Goal: Task Accomplishment & Management: Manage account settings

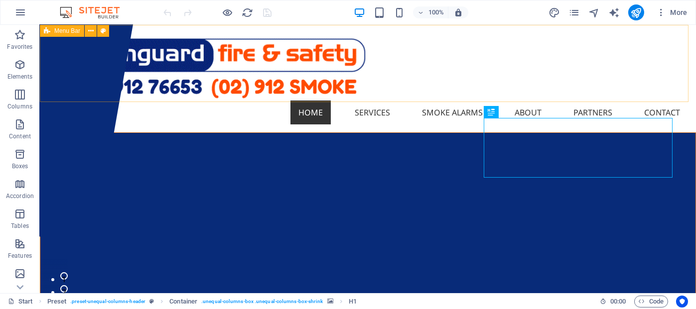
click at [52, 31] on div "Menu Bar" at bounding box center [62, 31] width 44 height 12
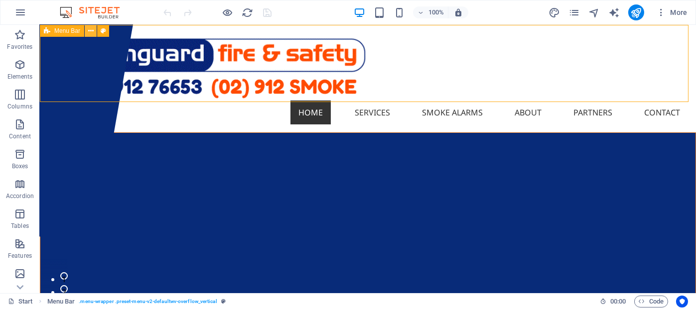
click at [89, 30] on icon at bounding box center [90, 31] width 5 height 10
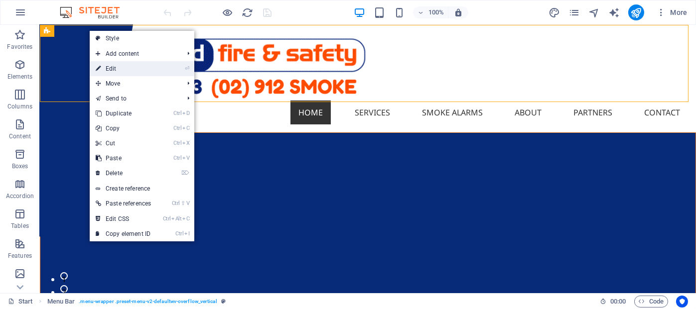
click at [111, 72] on link "⏎ Edit" at bounding box center [123, 68] width 67 height 15
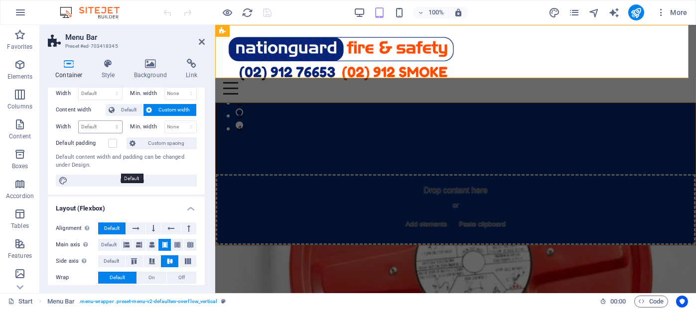
scroll to position [50, 0]
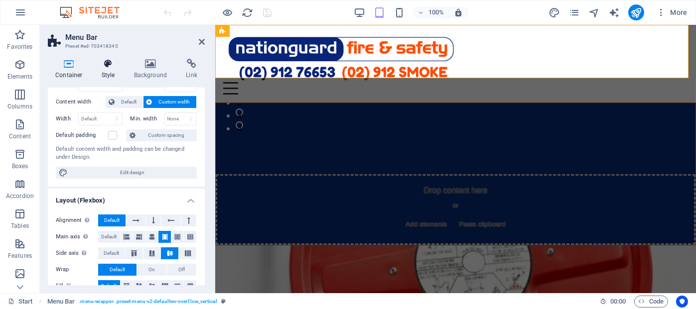
click at [107, 66] on icon at bounding box center [108, 64] width 28 height 10
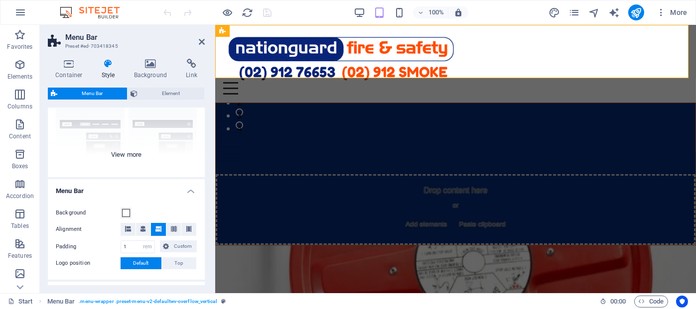
scroll to position [100, 0]
click at [125, 152] on div "Border Centered Default Fixed Loki Trigger Wide XXL" at bounding box center [126, 100] width 157 height 149
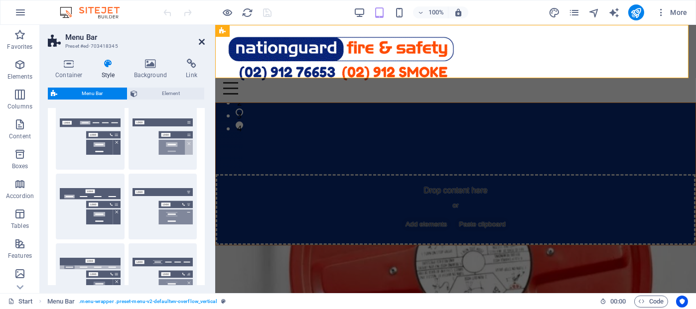
click at [202, 43] on icon at bounding box center [202, 42] width 6 height 8
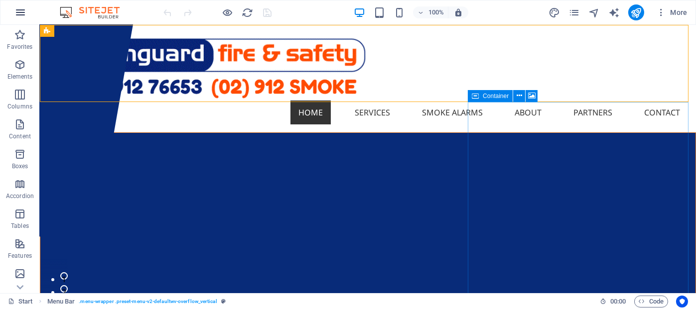
click at [24, 7] on icon "button" at bounding box center [20, 12] width 12 height 12
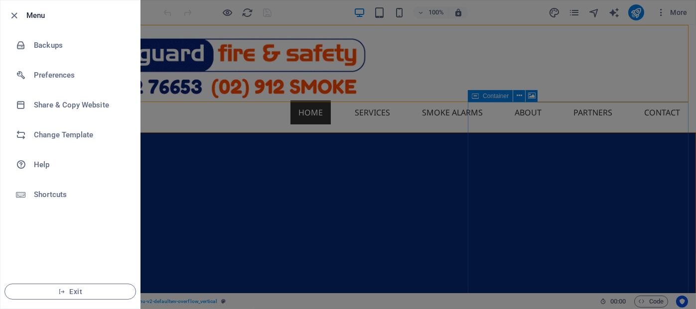
click at [28, 19] on h6 "Menu" at bounding box center [79, 15] width 106 height 12
click at [668, 12] on div at bounding box center [348, 154] width 696 height 309
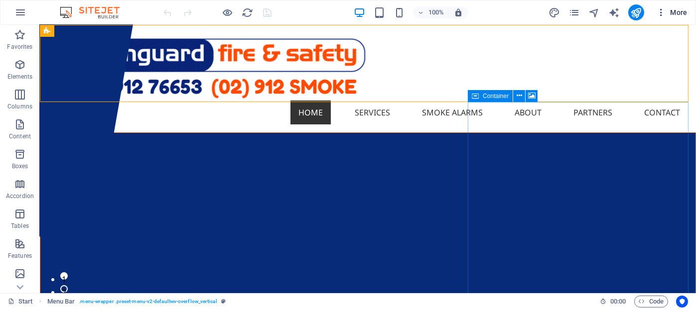
click at [679, 10] on span "More" at bounding box center [671, 12] width 31 height 10
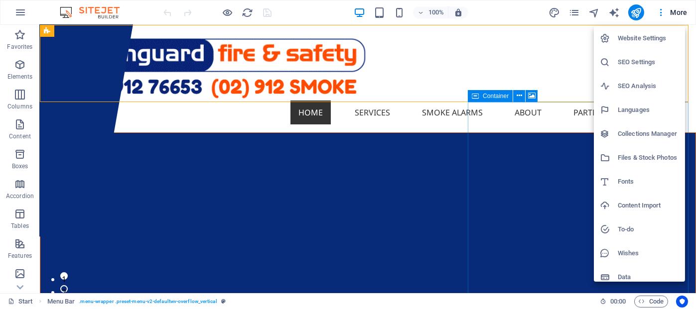
click at [640, 60] on h6 "SEO Settings" at bounding box center [648, 62] width 61 height 12
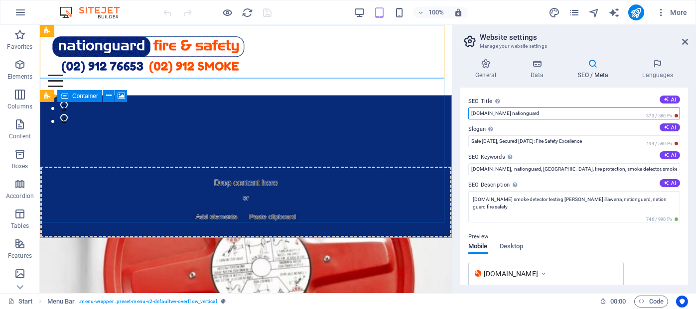
click at [576, 113] on input "nationguardfiresafety.com.au nationguard" at bounding box center [574, 114] width 212 height 12
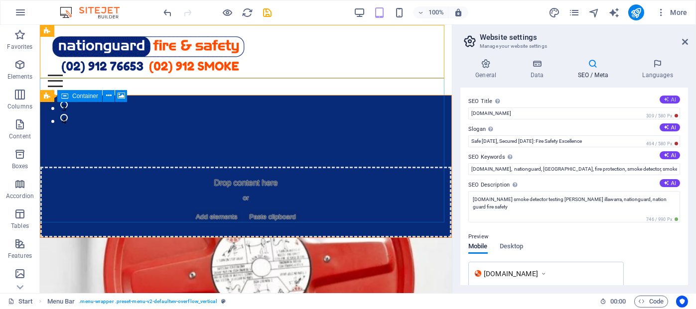
click at [665, 98] on icon at bounding box center [665, 99] width 5 height 5
type input "Expert Fire Safety Inspections"
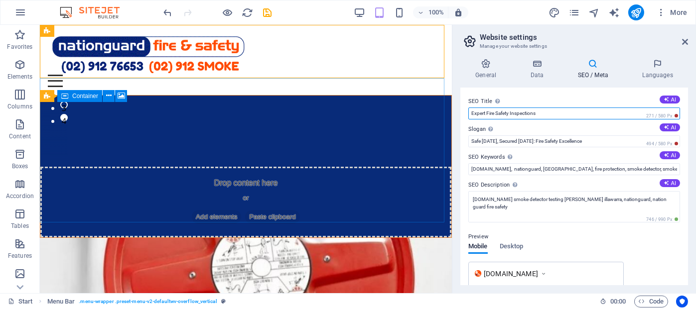
click at [564, 116] on input "Expert Fire Safety Inspections" at bounding box center [574, 114] width 212 height 12
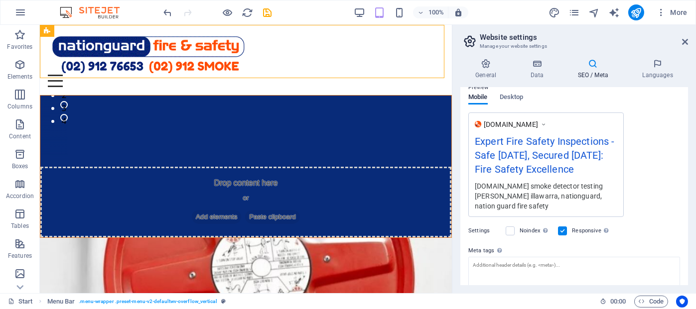
scroll to position [0, 0]
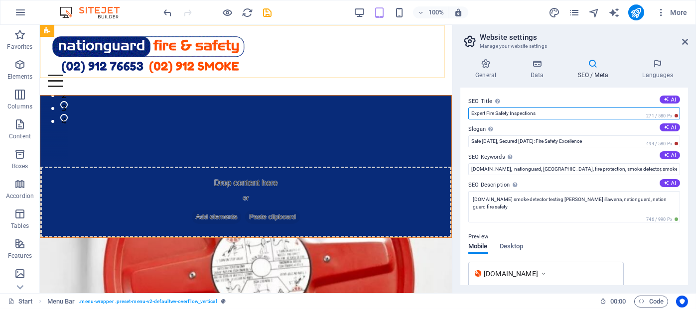
drag, startPoint x: 512, startPoint y: 110, endPoint x: 460, endPoint y: 111, distance: 52.3
click at [460, 111] on div "SEO Title The title of your website - make it something that stands out in sear…" at bounding box center [574, 187] width 228 height 198
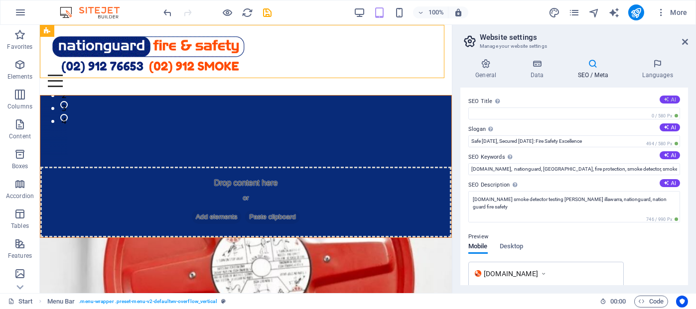
click at [664, 99] on icon at bounding box center [666, 100] width 6 height 6
type input "Nationguard Fire Safety Services"
click at [663, 154] on icon at bounding box center [665, 154] width 5 height 5
type input "fire safety inspections, fire protection services, certified fire technician, S…"
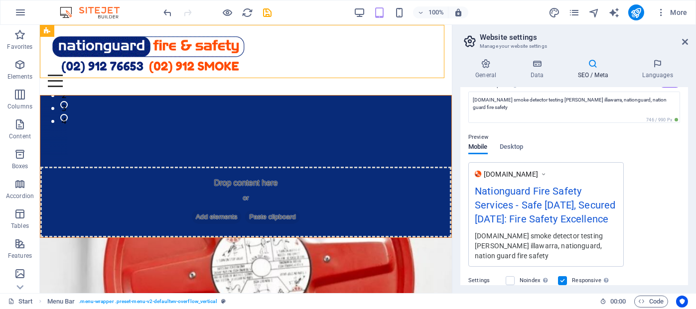
scroll to position [199, 0]
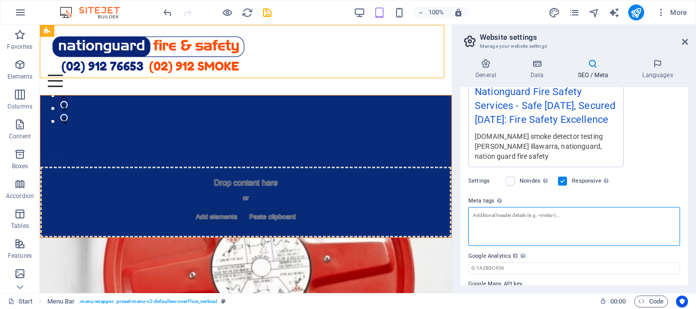
click at [490, 228] on textarea "Meta tags Enter HTML code here that will be placed inside the tags of your webs…" at bounding box center [574, 226] width 212 height 39
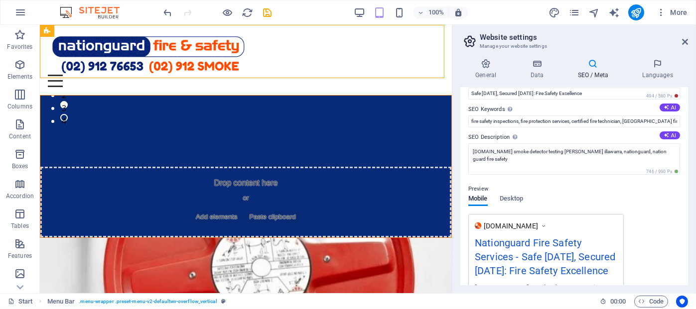
scroll to position [0, 0]
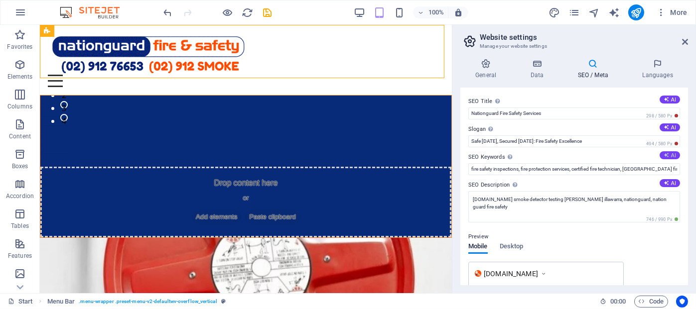
type textarea "Smoke detector testing,"
click at [669, 156] on body "Nationguard Fire and Safety Start Favorites Elements Columns Content Boxes Acco…" at bounding box center [348, 154] width 696 height 309
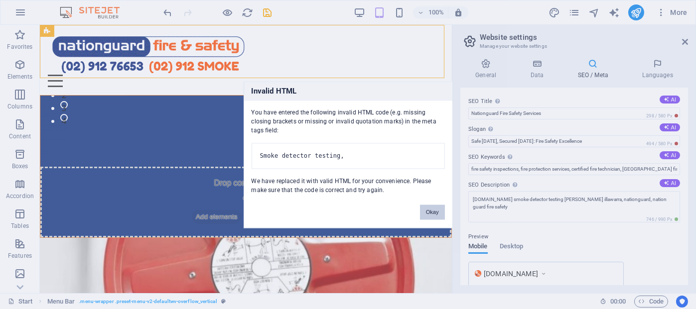
click at [429, 213] on button "Okay" at bounding box center [432, 212] width 25 height 15
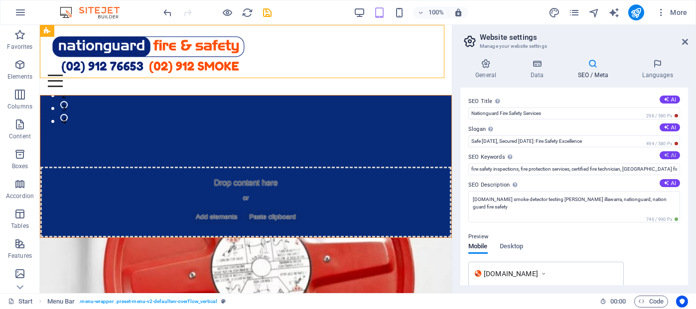
click at [663, 156] on icon at bounding box center [665, 154] width 5 height 5
type input "fire safety inspections, fire protection services, certified fire technician, S…"
click at [665, 184] on icon at bounding box center [665, 182] width 5 height 5
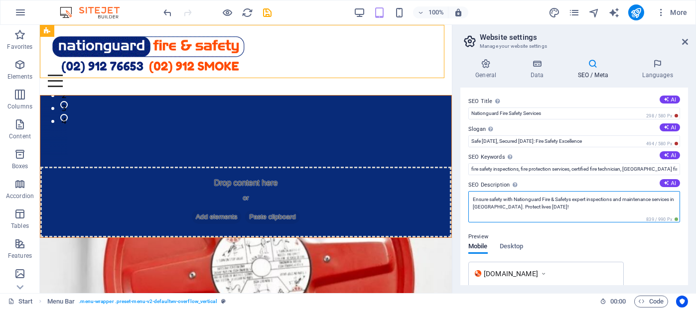
click at [536, 208] on textarea "Ensure safety with Nationguard Fire & Safetys expert inspections and maintenanc…" at bounding box center [574, 206] width 212 height 31
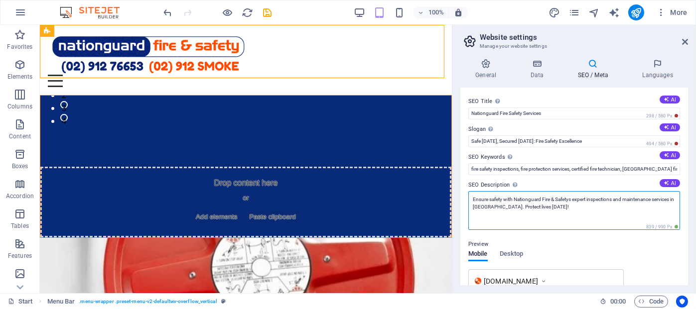
click at [582, 206] on textarea "Ensure safety with Nationguard Fire & Safetys expert inspections and maintenanc…" at bounding box center [574, 210] width 212 height 39
click at [537, 207] on textarea "Ensure safety with Nationguard Fire & Safetys expert inspections and maintenanc…" at bounding box center [574, 210] width 212 height 39
click at [538, 207] on textarea "Ensure safety with Nationguard Fire & Safetys expert inspections and maintenanc…" at bounding box center [574, 210] width 212 height 39
click at [518, 207] on textarea "Ensure safety with Nationguard Fire & Safetys expert inspections and maintenanc…" at bounding box center [574, 210] width 212 height 39
click at [530, 207] on textarea "Ensure safety with Nationguard Fire & Safetys expert inspections and maintenanc…" at bounding box center [574, 210] width 212 height 39
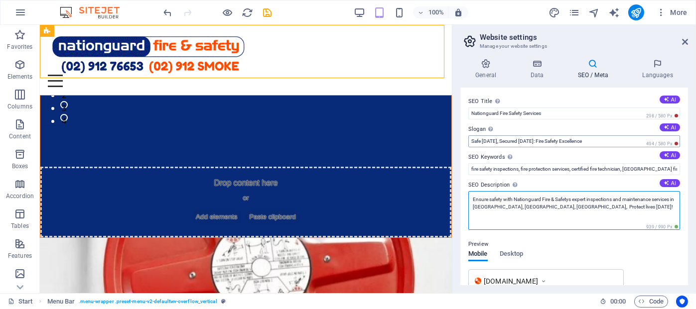
type textarea "Ensure safety with Nationguard Fire & Safetys expert inspections and maintenanc…"
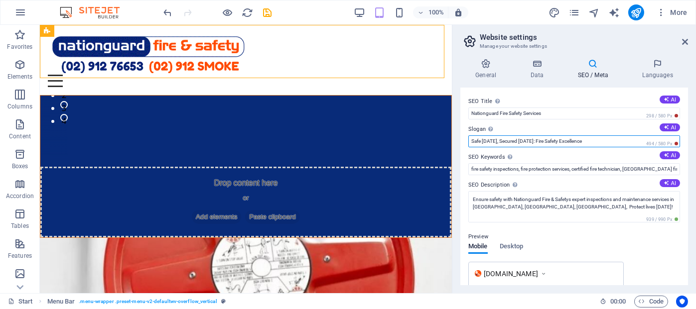
drag, startPoint x: 596, startPoint y: 141, endPoint x: 465, endPoint y: 148, distance: 131.2
click at [465, 148] on div "SEO Title The title of your website - make it something that stands out in sear…" at bounding box center [574, 187] width 228 height 198
click at [542, 144] on input "Tested Certified Protected" at bounding box center [574, 141] width 212 height 12
type input "Tested Certified Protected"
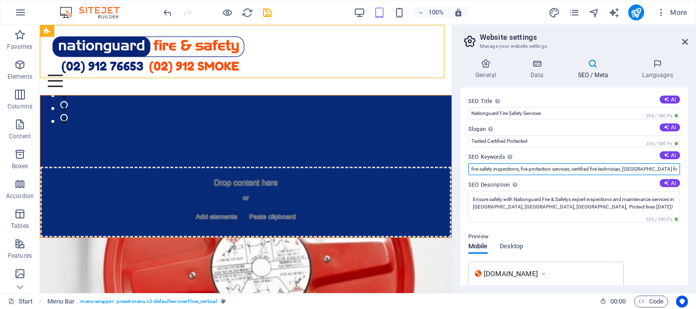
click at [522, 169] on input "fire safety inspections, fire protection services, certified fire technician, S…" at bounding box center [574, 169] width 212 height 12
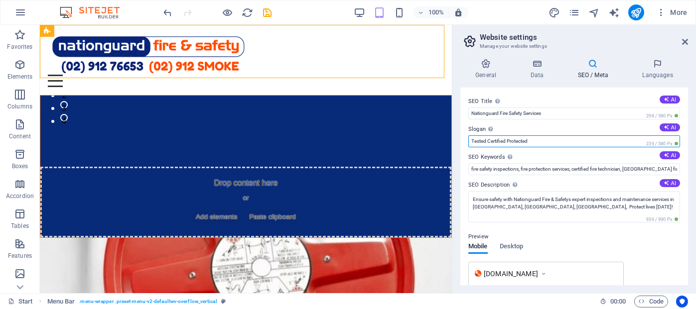
click at [583, 142] on input "Tested Certified Protected" at bounding box center [574, 141] width 212 height 12
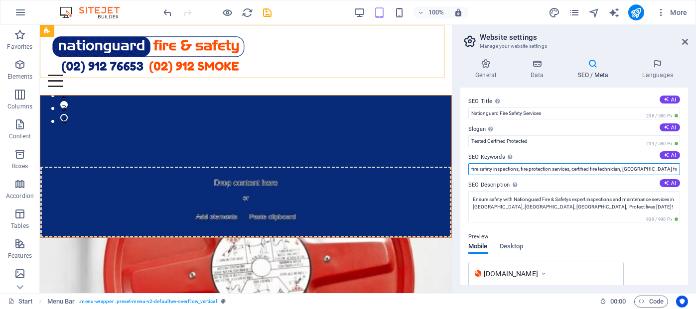
click at [595, 171] on input "fire safety inspections, fire protection services, certified fire technician, S…" at bounding box center [574, 169] width 212 height 12
click at [634, 168] on input "fire safety inspections, fire protection services, compliance certificate for s…" at bounding box center [574, 169] width 212 height 12
drag, startPoint x: 641, startPoint y: 169, endPoint x: 643, endPoint y: 179, distance: 9.7
click at [641, 170] on input "fire safety inspections, fire protection services, compliance certificate for s…" at bounding box center [574, 169] width 212 height 12
type input "fire safety inspections, fire protection services, compliance certificate for p…"
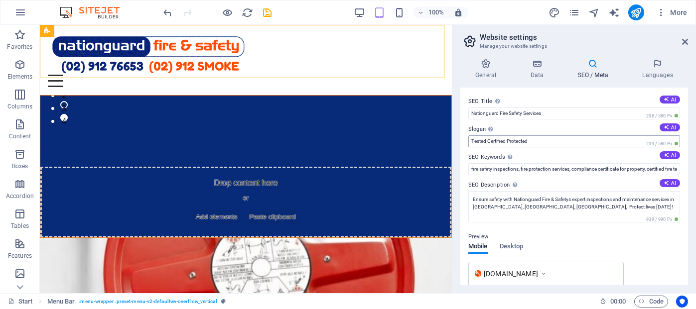
click at [546, 146] on div "SEO Title The title of your website - make it something that stands out in sear…" at bounding box center [574, 187] width 228 height 198
click at [546, 143] on input "Tested Certified Protected" at bounding box center [574, 141] width 212 height 12
type input "Tested Certified Protected"
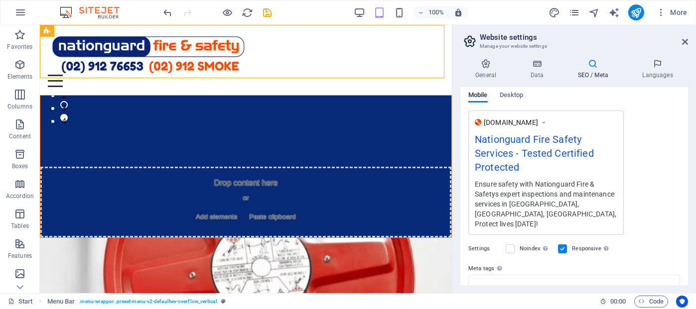
scroll to position [225, 0]
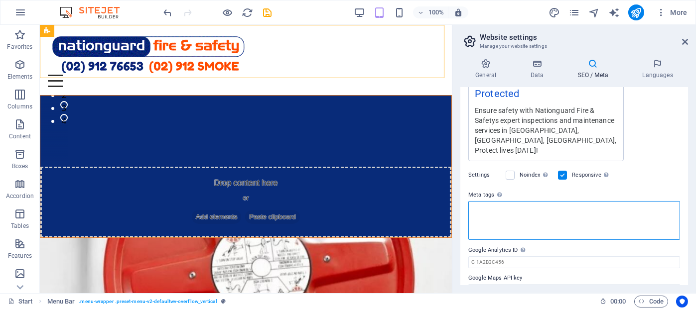
click at [489, 201] on textarea "Meta tags Enter HTML code here that will be placed inside the tags of your webs…" at bounding box center [574, 220] width 212 height 39
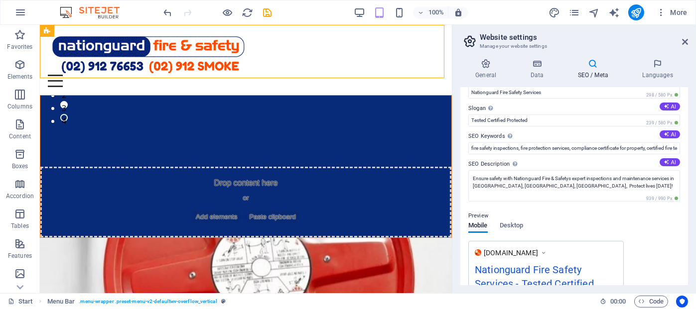
scroll to position [0, 0]
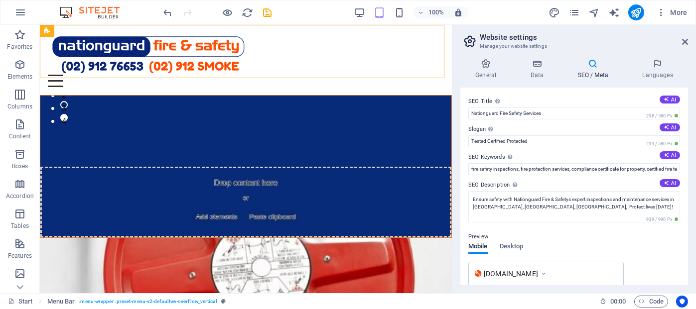
type textarea "smoke detector testing certified"
click at [683, 46] on body "Nationguard Fire and Safety Start Favorites Elements Columns Content Boxes Acco…" at bounding box center [348, 154] width 696 height 309
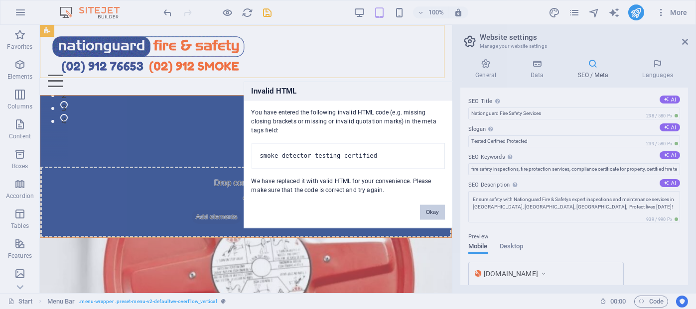
click at [427, 214] on button "Okay" at bounding box center [432, 212] width 25 height 15
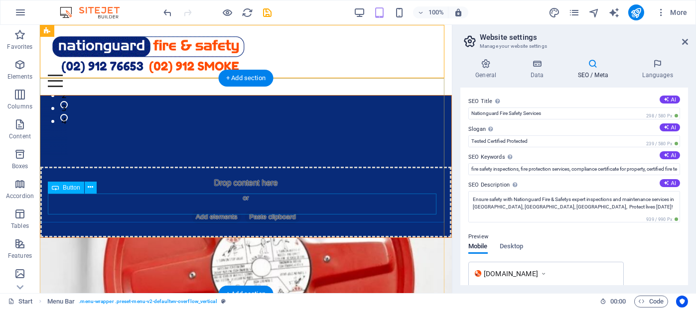
scroll to position [225, 0]
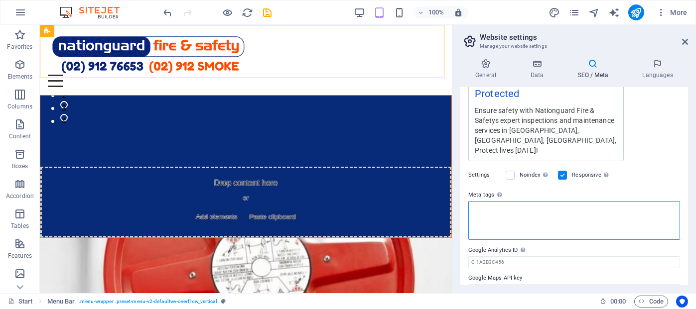
click at [529, 211] on textarea "Meta tags Enter HTML code here that will be placed inside the tags of your webs…" at bounding box center [574, 220] width 212 height 39
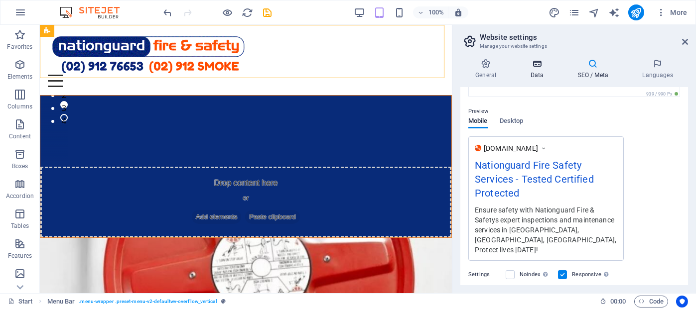
click at [539, 69] on h4 "Data" at bounding box center [538, 69] width 47 height 21
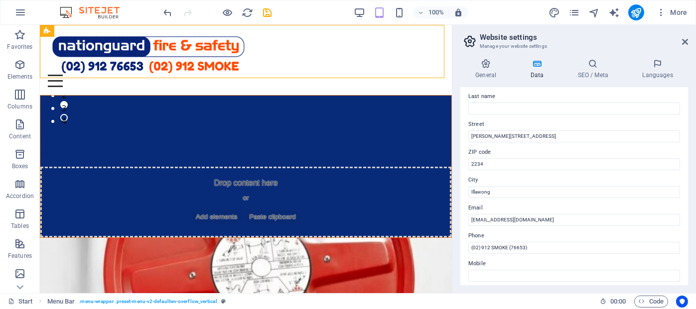
scroll to position [0, 0]
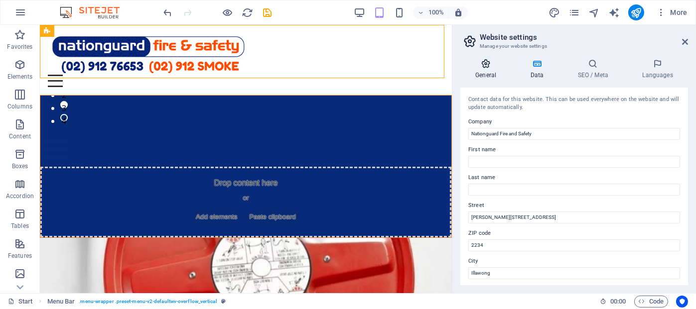
click at [483, 71] on h4 "General" at bounding box center [487, 69] width 55 height 21
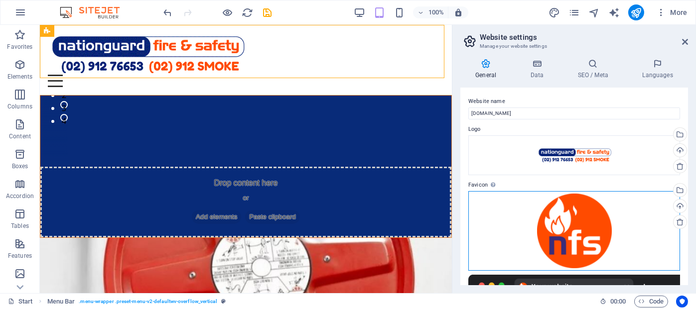
click at [578, 230] on div "Drag files here, click to choose files or select files from Files or our free s…" at bounding box center [574, 231] width 212 height 80
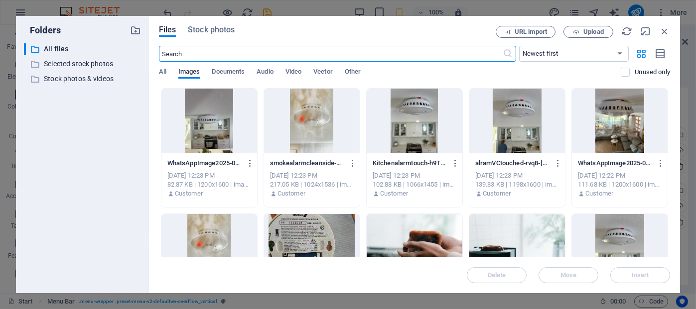
scroll to position [576, 0]
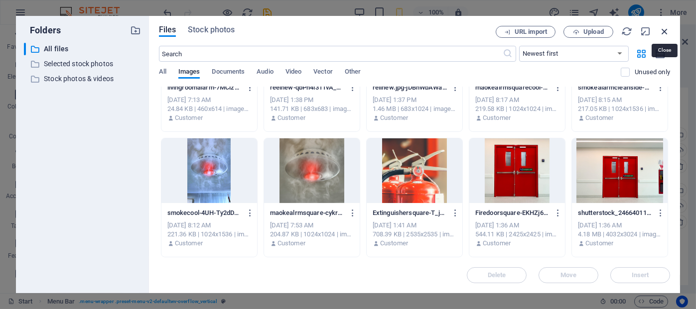
click at [665, 30] on icon "button" at bounding box center [664, 31] width 11 height 11
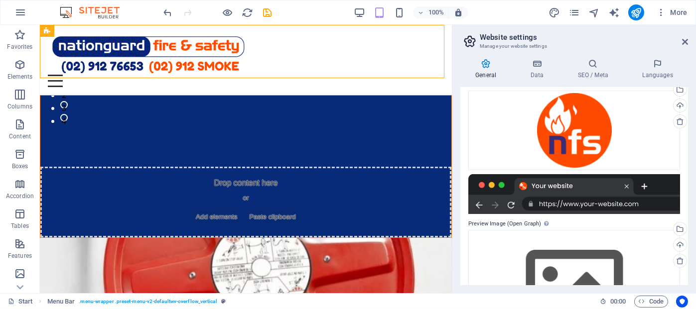
scroll to position [167, 0]
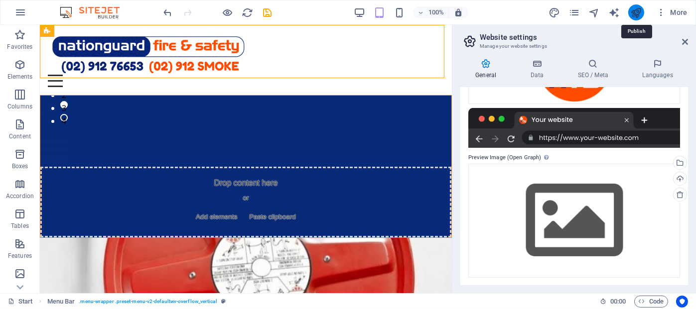
click at [633, 13] on icon "publish" at bounding box center [635, 12] width 11 height 11
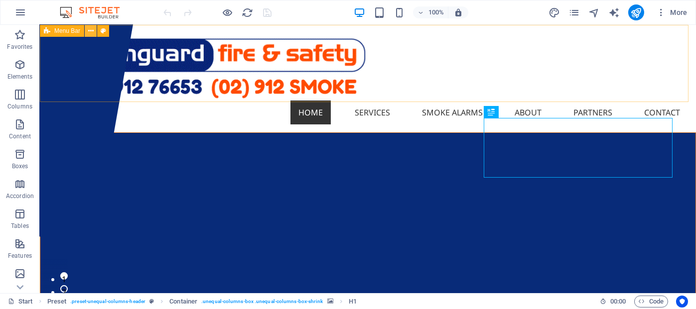
click at [89, 30] on icon at bounding box center [90, 31] width 5 height 10
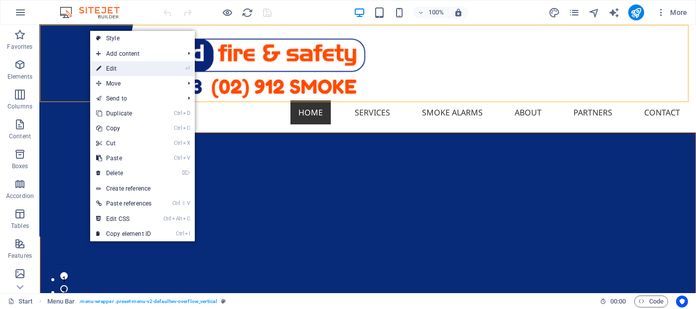
click at [116, 70] on link "⏎ Edit" at bounding box center [123, 68] width 67 height 15
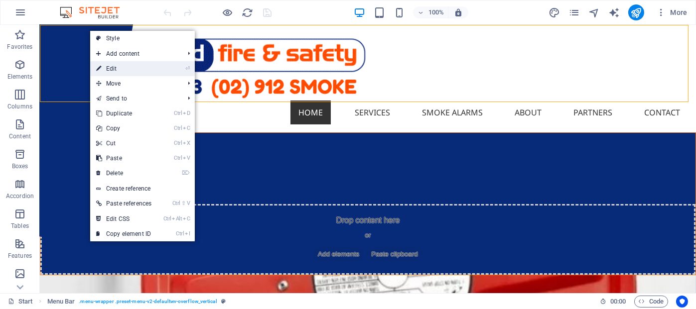
select select "rem"
select select
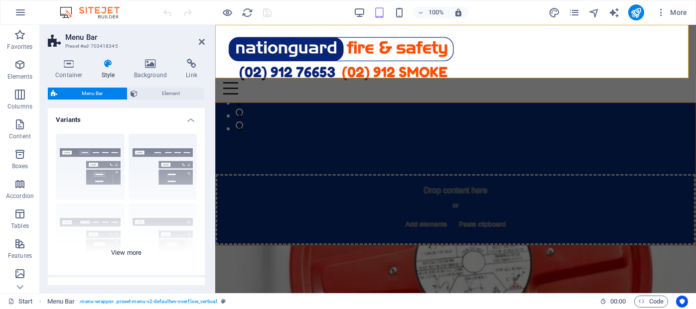
click at [125, 251] on div "Border Centered Default Fixed Loki Trigger Wide XXL" at bounding box center [126, 200] width 157 height 149
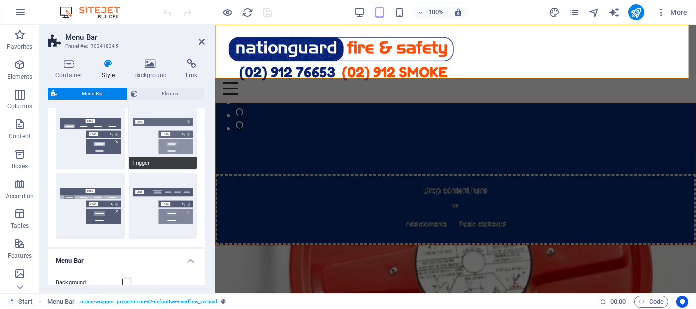
scroll to position [249, 0]
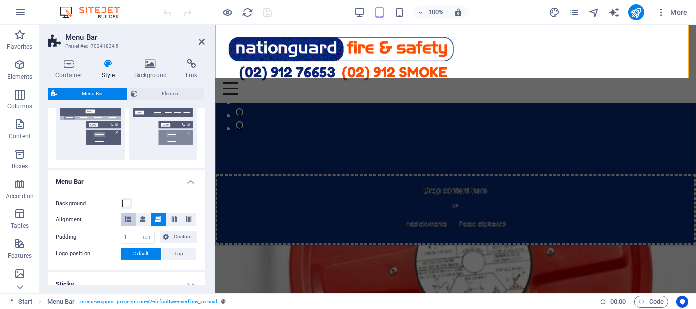
click at [128, 219] on icon at bounding box center [128, 220] width 6 height 6
click at [172, 220] on icon at bounding box center [174, 220] width 6 height 6
click at [186, 219] on icon at bounding box center [189, 220] width 6 height 6
click at [140, 254] on span "Default" at bounding box center [140, 254] width 15 height 12
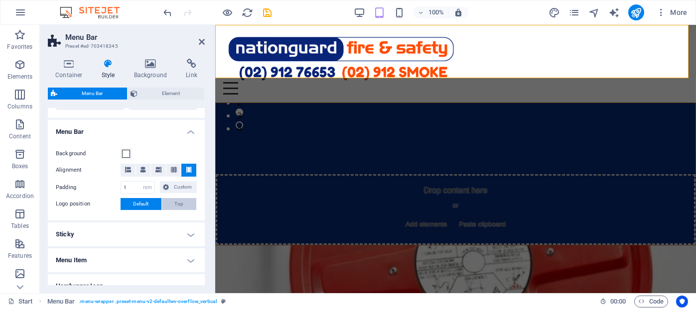
click at [179, 205] on span "Top" at bounding box center [179, 204] width 9 height 12
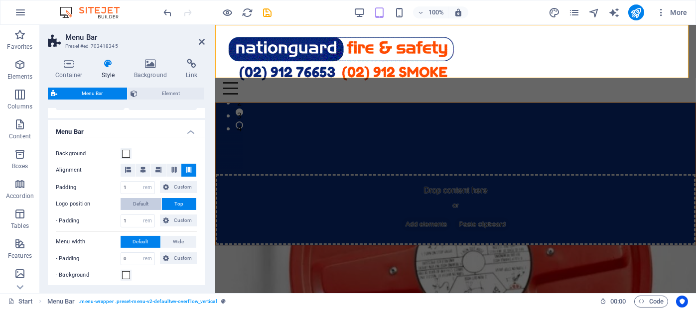
click at [142, 205] on span "Default" at bounding box center [140, 204] width 15 height 12
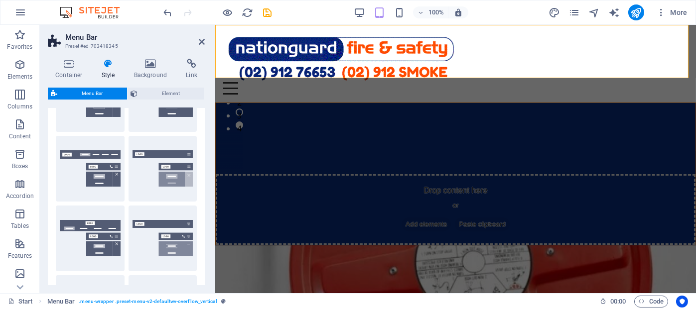
scroll to position [0, 0]
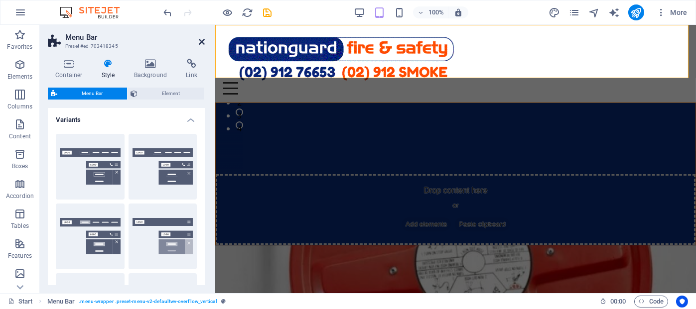
click at [201, 44] on icon at bounding box center [202, 42] width 6 height 8
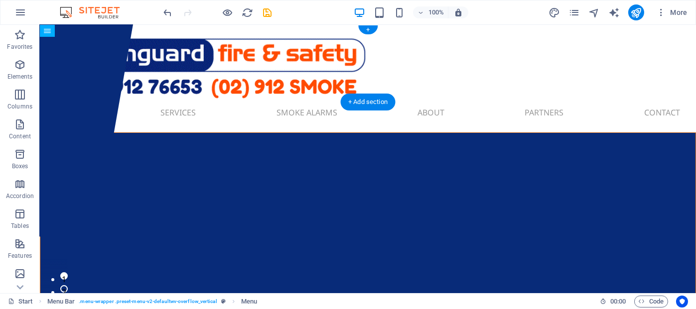
drag, startPoint x: 108, startPoint y: 91, endPoint x: 301, endPoint y: 58, distance: 195.5
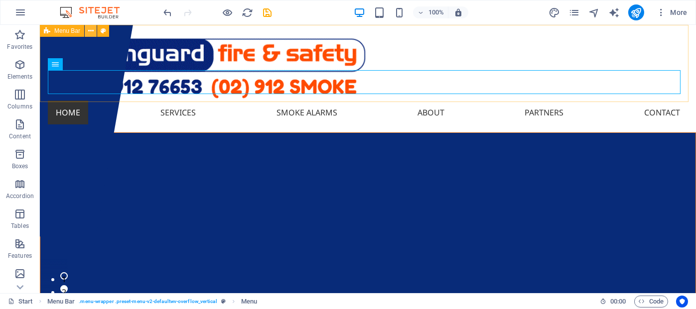
click at [91, 32] on icon at bounding box center [90, 31] width 5 height 10
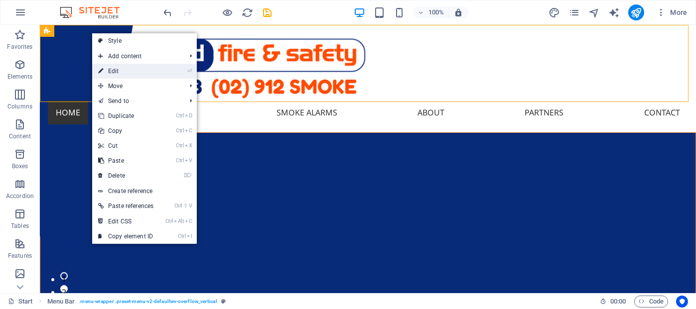
click at [124, 74] on link "⏎ Edit" at bounding box center [125, 71] width 67 height 15
select select "rem"
select select
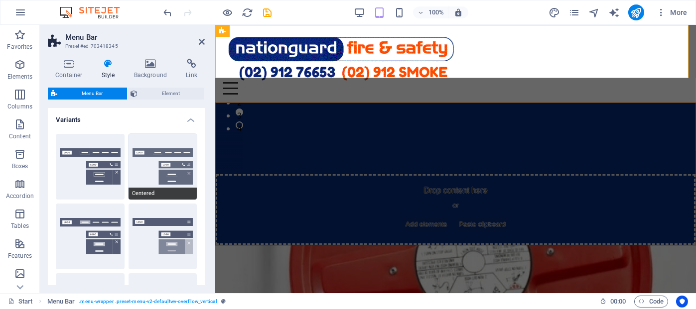
click at [159, 150] on button "Centered" at bounding box center [162, 167] width 69 height 66
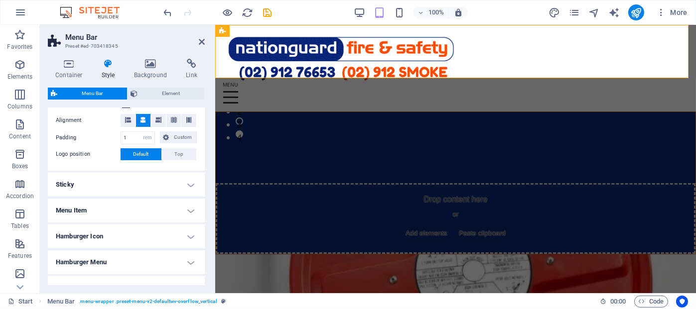
scroll to position [299, 0]
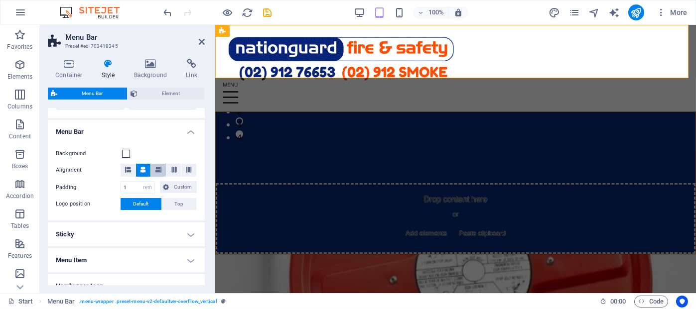
click at [158, 170] on icon at bounding box center [158, 170] width 6 height 6
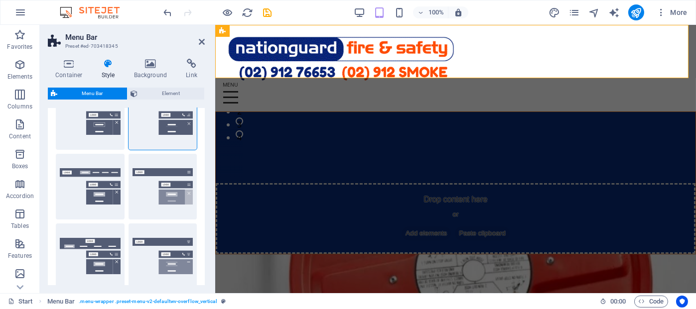
scroll to position [0, 0]
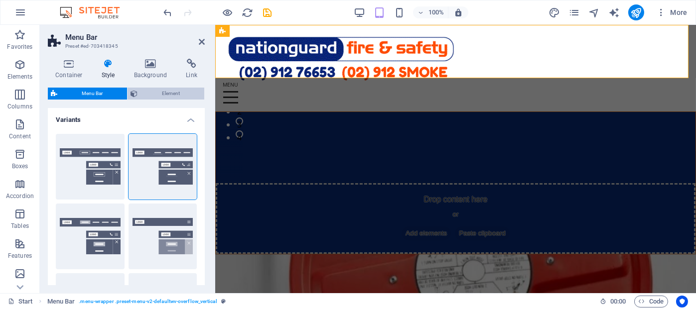
click at [155, 95] on span "Element" at bounding box center [170, 94] width 61 height 12
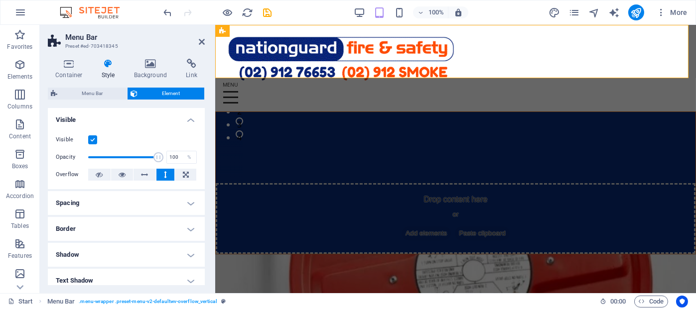
click at [109, 64] on icon at bounding box center [108, 64] width 28 height 10
click at [86, 92] on span "Menu Bar" at bounding box center [92, 94] width 64 height 12
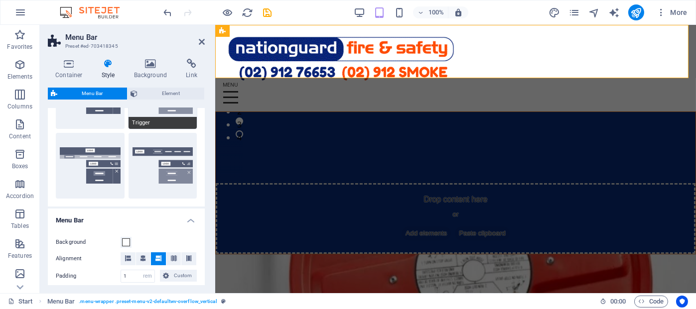
scroll to position [249, 0]
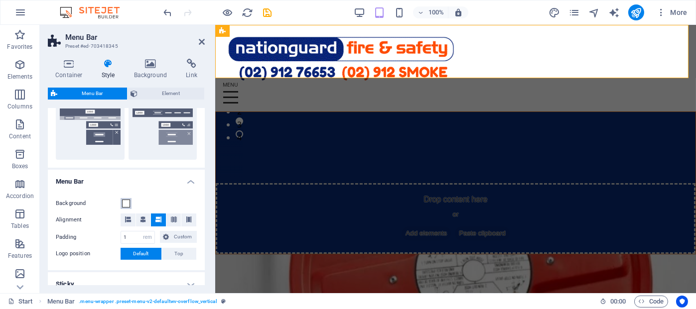
click at [125, 204] on span at bounding box center [126, 204] width 8 height 8
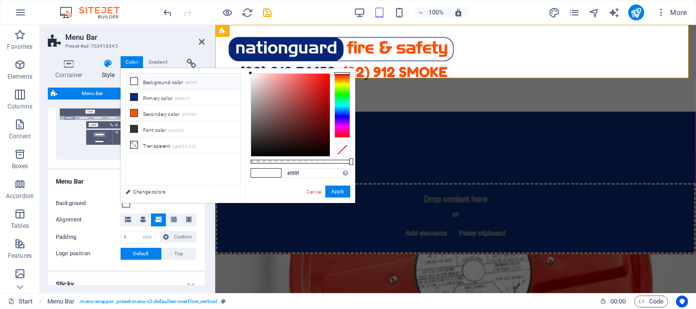
click at [95, 202] on label "Background" at bounding box center [88, 204] width 65 height 12
click at [121, 202] on button "Background" at bounding box center [126, 203] width 11 height 11
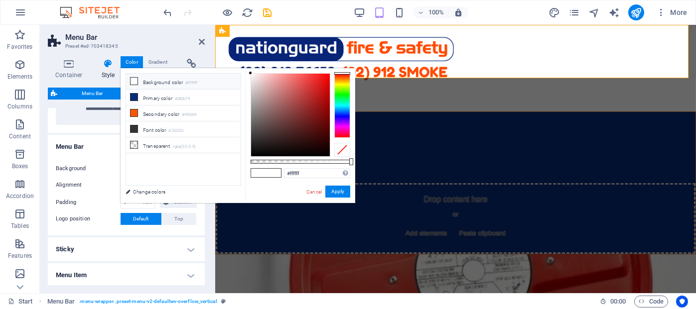
scroll to position [299, 0]
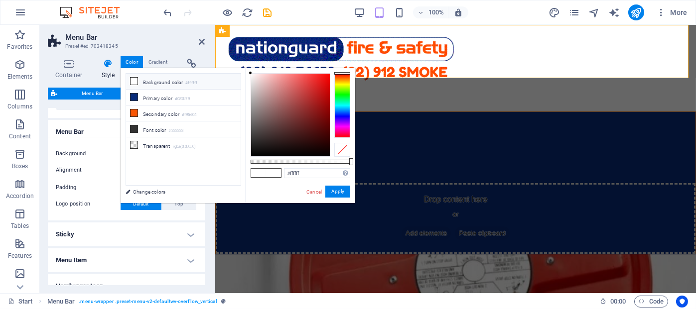
click at [138, 235] on h4 "Sticky" at bounding box center [126, 235] width 157 height 24
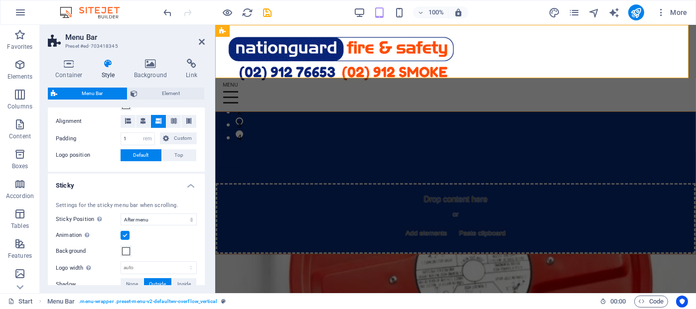
scroll to position [398, 0]
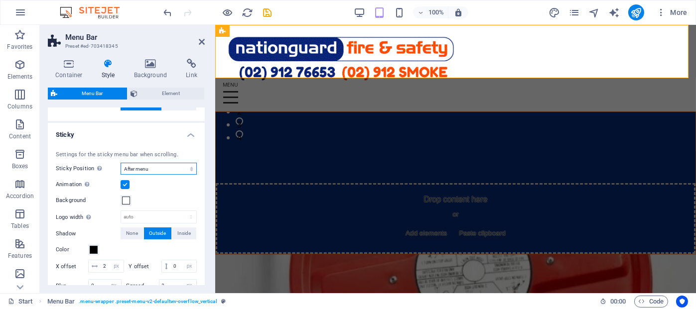
click at [189, 169] on select "Off Instant After menu After banner When scrolling up" at bounding box center [159, 169] width 76 height 12
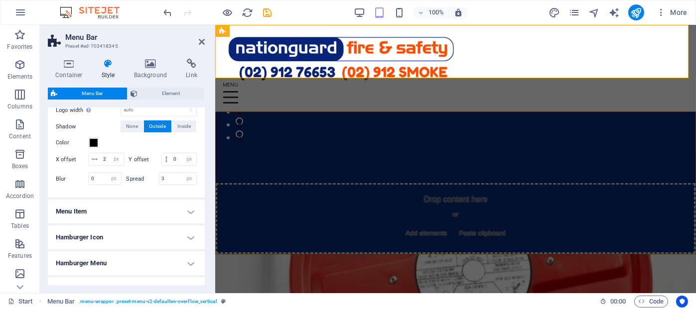
scroll to position [548, 0]
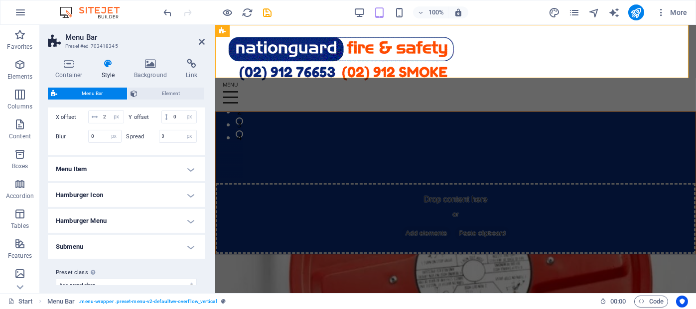
click at [188, 181] on h4 "Menu Item" at bounding box center [126, 169] width 157 height 24
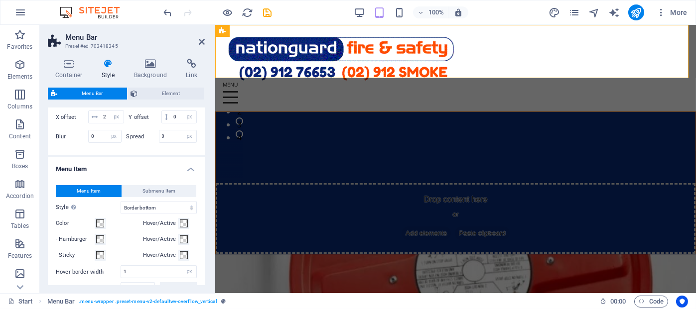
click at [190, 175] on h4 "Menu Item" at bounding box center [126, 166] width 157 height 18
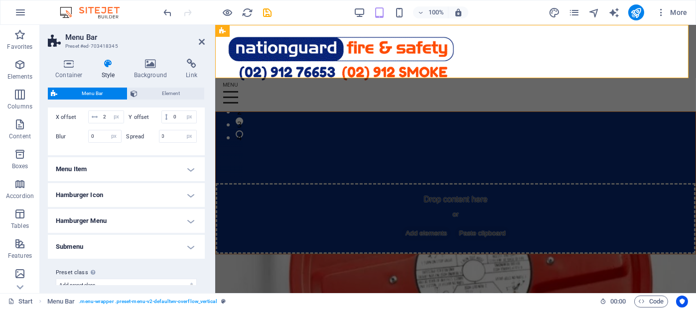
click at [189, 233] on h4 "Hamburger Menu" at bounding box center [126, 221] width 157 height 24
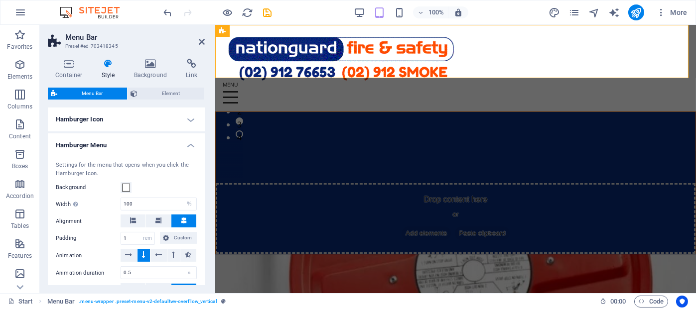
scroll to position [647, 0]
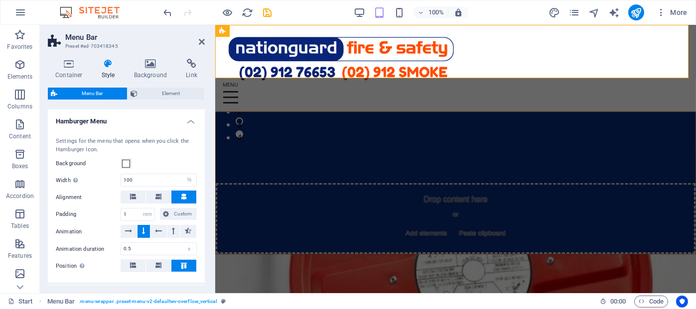
click at [186, 127] on h4 "Hamburger Menu" at bounding box center [126, 119] width 157 height 18
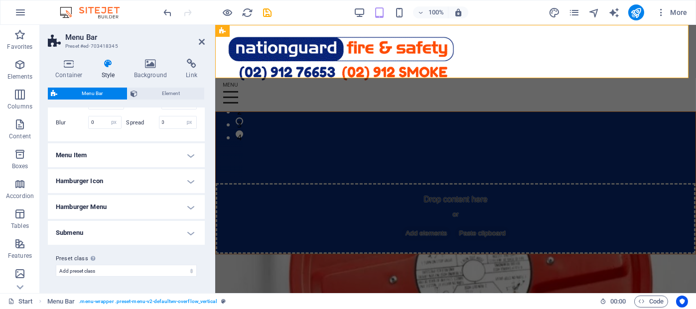
scroll to position [572, 0]
click at [280, 36] on icon at bounding box center [282, 31] width 5 height 10
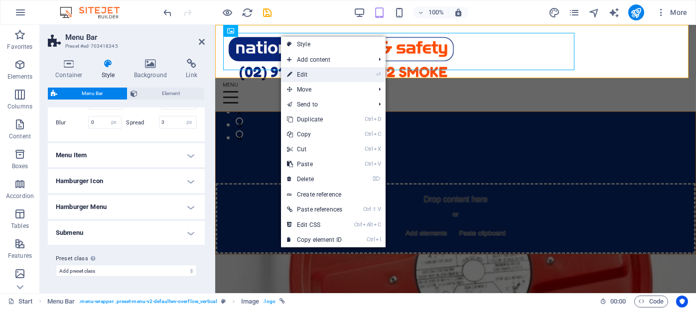
click at [305, 76] on link "⏎ Edit" at bounding box center [314, 74] width 67 height 15
select select "%"
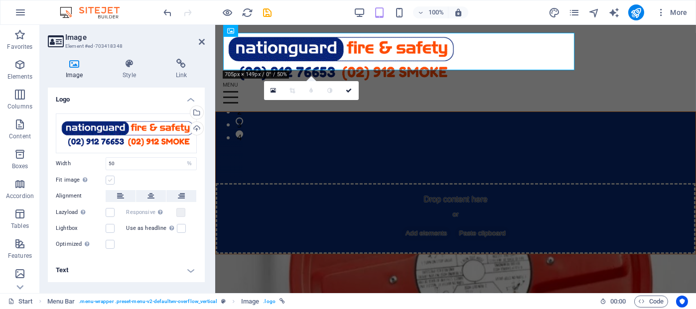
click at [111, 181] on label at bounding box center [110, 180] width 9 height 9
click at [0, 0] on input "Fit image Automatically fit image to a fixed width and height" at bounding box center [0, 0] width 0 height 0
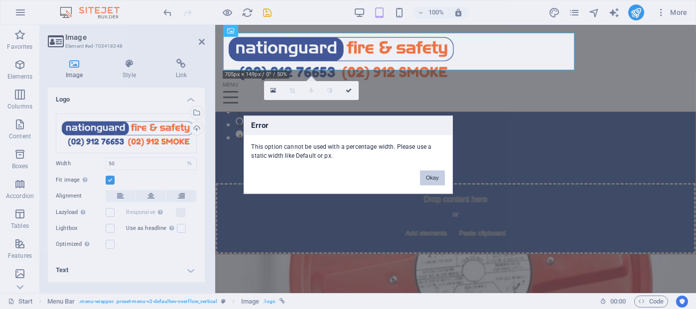
drag, startPoint x: 430, startPoint y: 176, endPoint x: 207, endPoint y: 152, distance: 224.4
click at [430, 176] on button "Okay" at bounding box center [432, 177] width 25 height 15
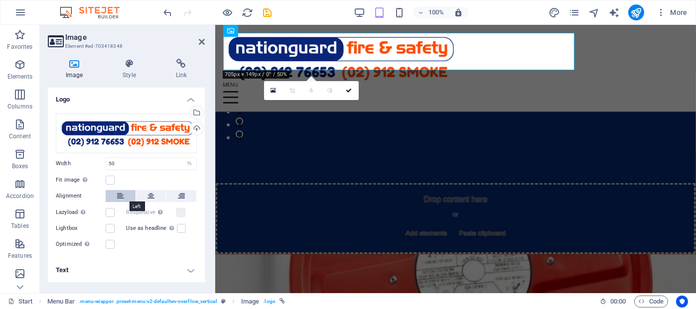
click at [118, 196] on icon at bounding box center [120, 196] width 7 height 12
drag, startPoint x: 431, startPoint y: 48, endPoint x: 427, endPoint y: 52, distance: 5.3
click at [431, 48] on figure at bounding box center [455, 57] width 465 height 49
click at [122, 164] on input "50" at bounding box center [151, 164] width 90 height 12
type input "5"
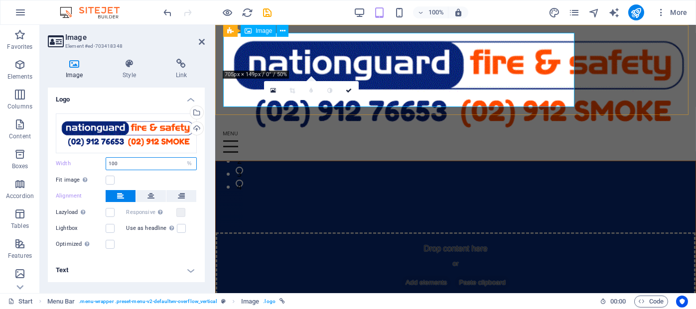
type input "100"
click at [570, 70] on figure at bounding box center [455, 82] width 465 height 98
click at [110, 181] on label at bounding box center [110, 180] width 9 height 9
click at [0, 0] on input "Fit image Automatically fit image to a fixed width and height" at bounding box center [0, 0] width 0 height 0
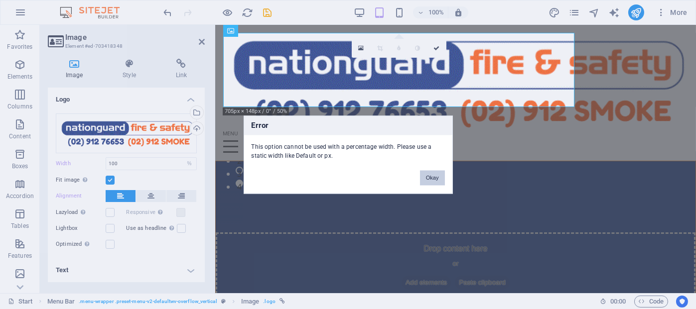
click at [434, 179] on button "Okay" at bounding box center [432, 177] width 25 height 15
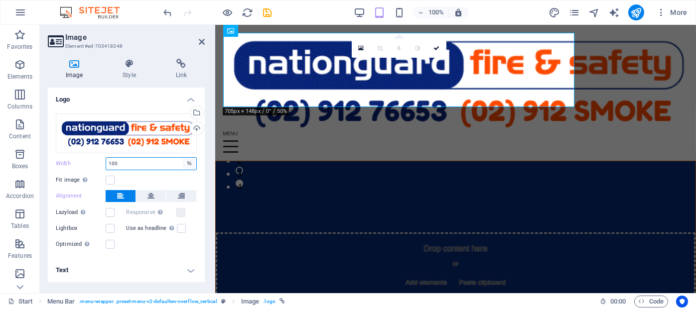
click at [189, 165] on select "Default auto px rem % em vh vw" at bounding box center [189, 164] width 14 height 12
select select "default"
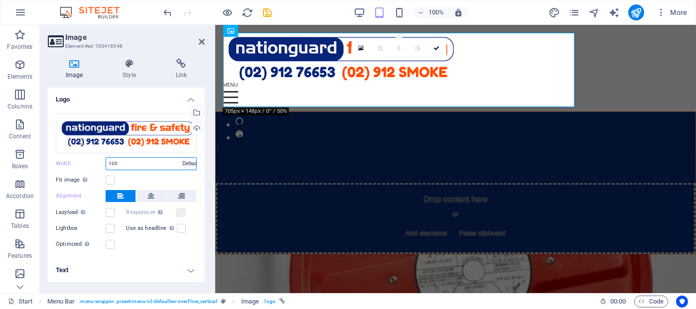
click at [182, 158] on select "Default auto px rem % em vh vw" at bounding box center [189, 164] width 14 height 12
type input "50"
select select "%"
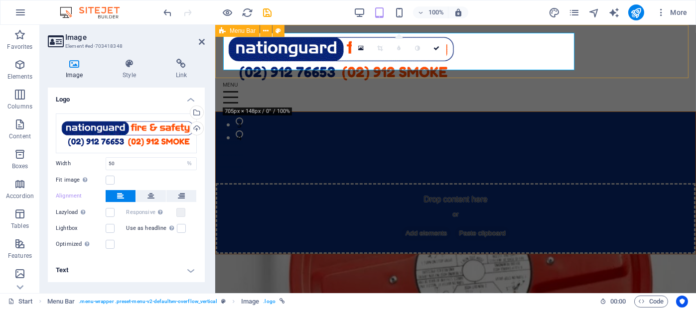
click at [589, 56] on div "Home Services Smoke Alarms About Partners Contact" at bounding box center [455, 68] width 481 height 87
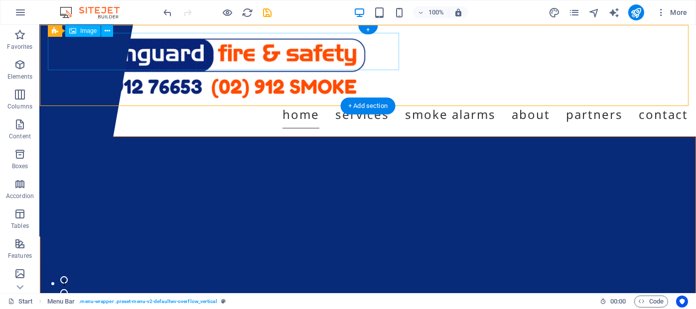
click at [202, 45] on figure at bounding box center [368, 67] width 640 height 68
click at [496, 46] on div "Home Services Smoke Alarms About Partners Contact" at bounding box center [368, 81] width 656 height 112
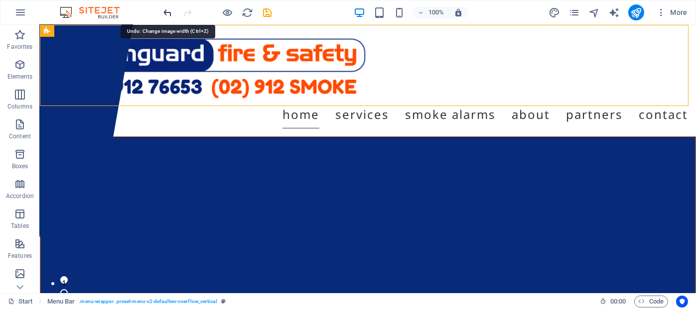
click at [166, 12] on icon "undo" at bounding box center [167, 12] width 11 height 11
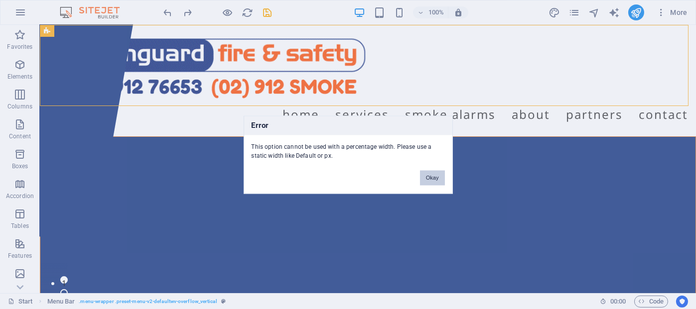
click at [423, 176] on button "Okay" at bounding box center [432, 177] width 25 height 15
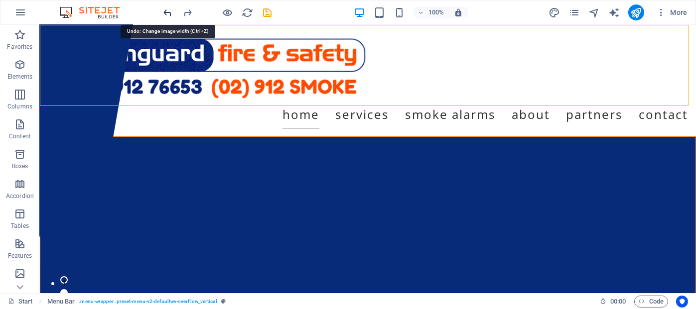
click at [167, 11] on icon "undo" at bounding box center [167, 12] width 11 height 11
click at [165, 11] on icon "undo" at bounding box center [167, 12] width 11 height 11
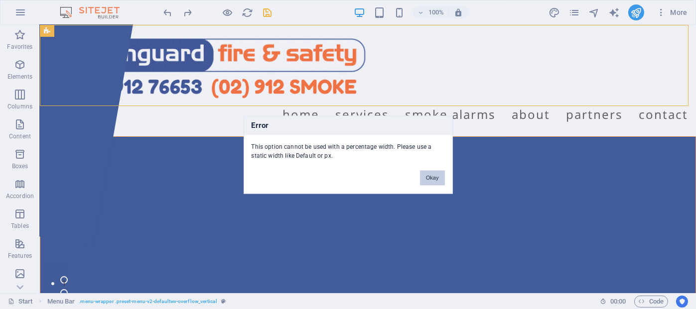
drag, startPoint x: 431, startPoint y: 179, endPoint x: 375, endPoint y: 144, distance: 66.0
click at [431, 179] on button "Okay" at bounding box center [432, 177] width 25 height 15
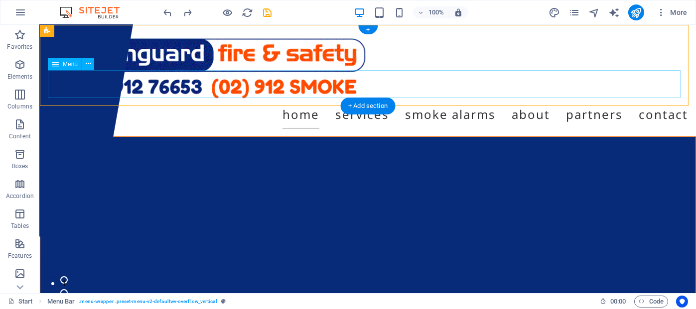
click at [199, 101] on nav "Home Services Smoke Alarms About Partners Contact" at bounding box center [368, 115] width 640 height 28
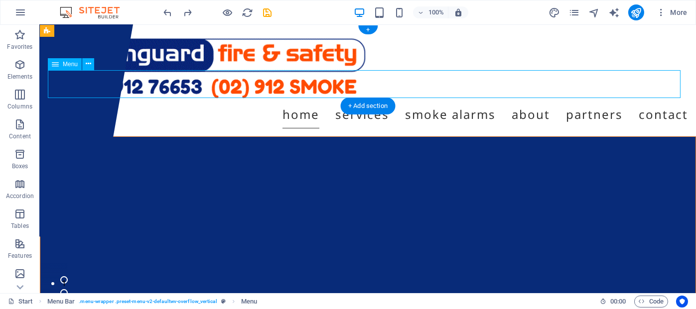
click at [199, 101] on nav "Home Services Smoke Alarms About Partners Contact" at bounding box center [368, 115] width 640 height 28
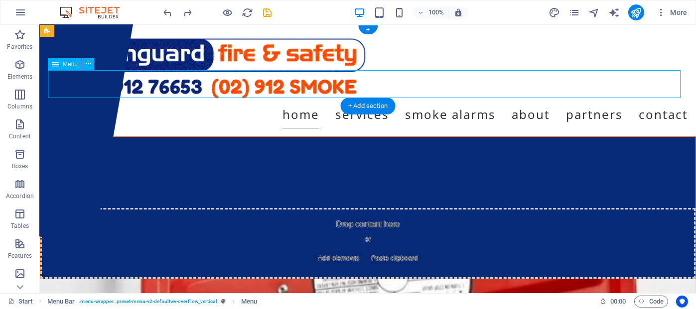
select select "4"
select select
select select "5"
select select
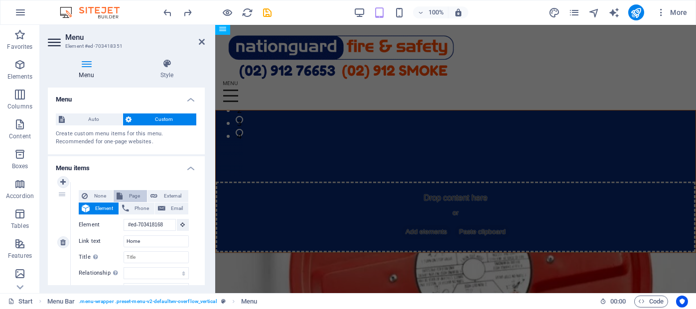
scroll to position [0, 0]
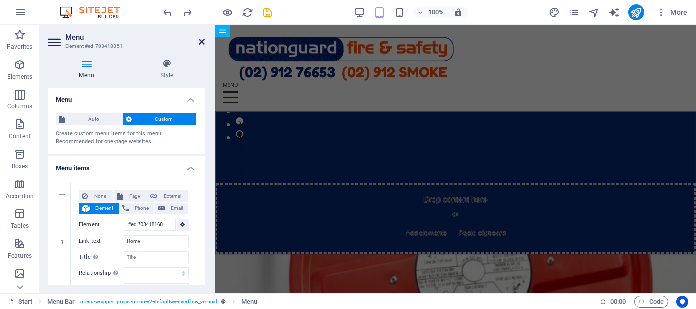
click at [199, 38] on icon at bounding box center [202, 42] width 6 height 8
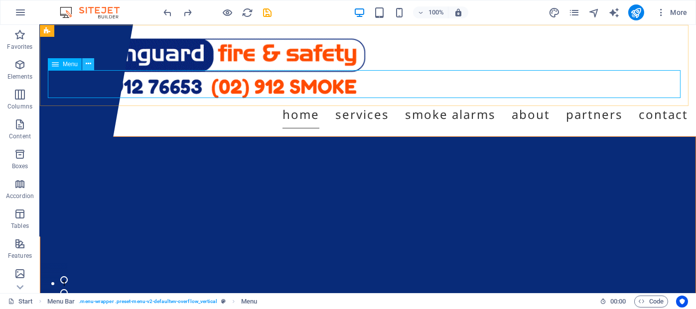
click at [87, 64] on icon at bounding box center [88, 64] width 5 height 10
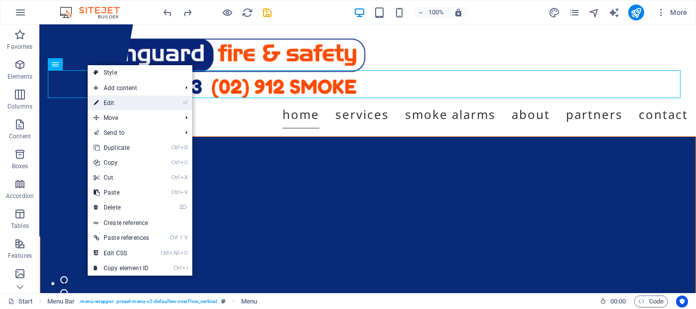
click at [103, 102] on link "⏎ Edit" at bounding box center [121, 103] width 67 height 15
select select "4"
select select
select select "5"
select select
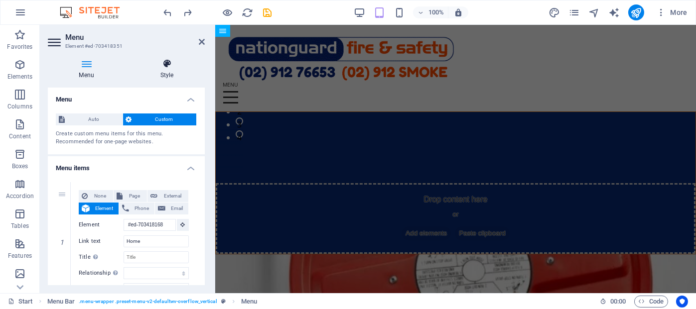
click at [169, 65] on icon at bounding box center [167, 64] width 76 height 10
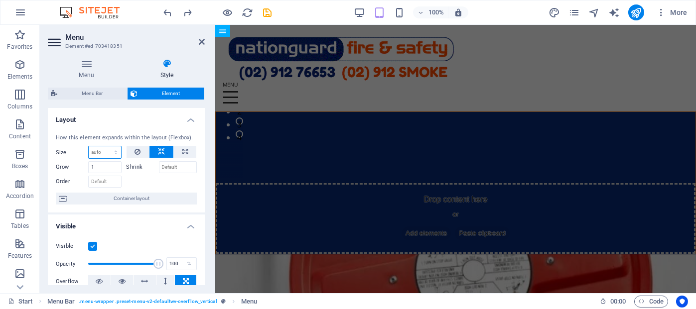
click at [114, 152] on select "Default auto px % 1/1 1/2 1/3 1/4 1/5 1/6 1/7 1/8 1/9 1/10" at bounding box center [105, 152] width 32 height 12
select select "%"
click at [106, 146] on select "Default auto px % 1/1 1/2 1/3 1/4 1/5 1/6 1/7 1/8 1/9 1/10" at bounding box center [105, 152] width 32 height 12
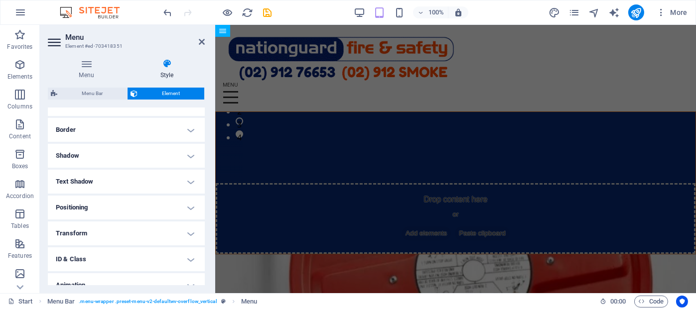
scroll to position [243, 0]
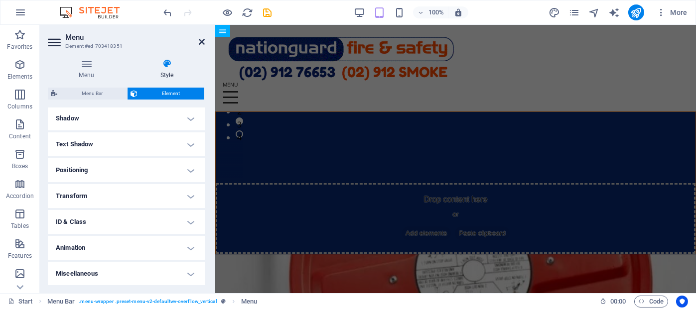
type input "50"
click at [202, 43] on icon at bounding box center [202, 42] width 6 height 8
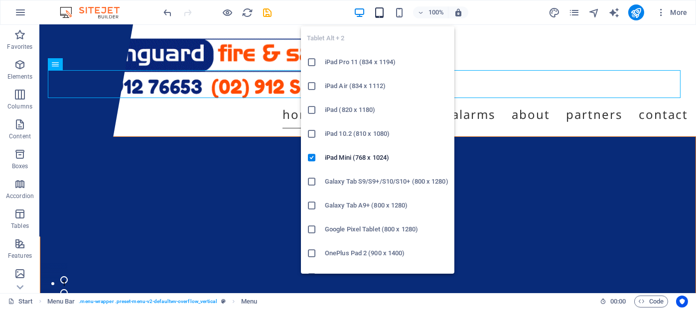
click at [379, 13] on icon "button" at bounding box center [379, 12] width 11 height 11
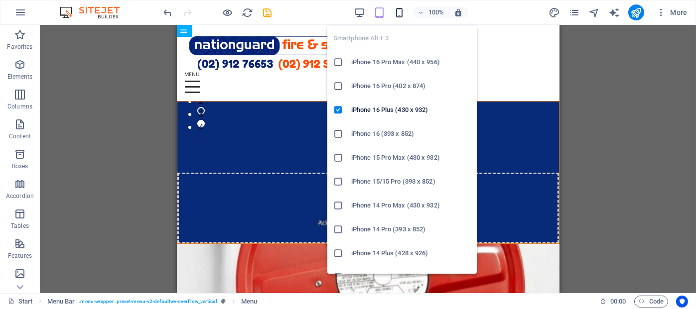
click at [398, 12] on icon "button" at bounding box center [398, 12] width 11 height 11
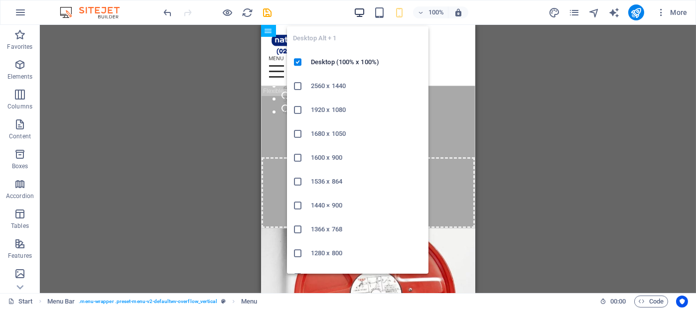
click at [360, 12] on icon "button" at bounding box center [359, 12] width 11 height 11
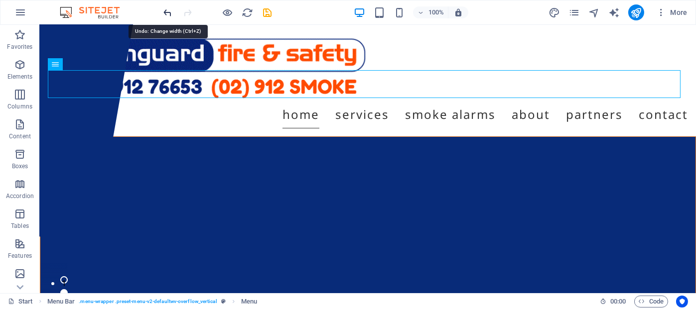
click at [167, 12] on icon "undo" at bounding box center [167, 12] width 11 height 11
click at [168, 12] on icon "undo" at bounding box center [167, 12] width 11 height 11
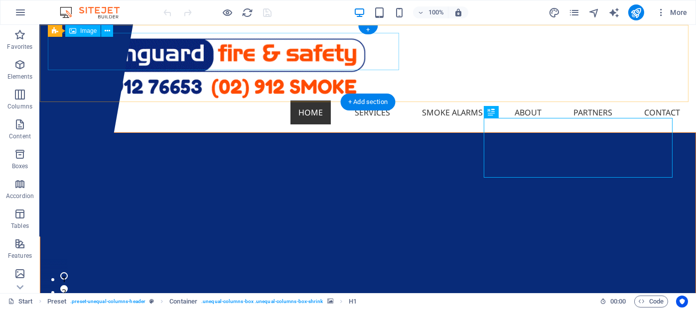
click at [161, 48] on figure at bounding box center [368, 67] width 640 height 68
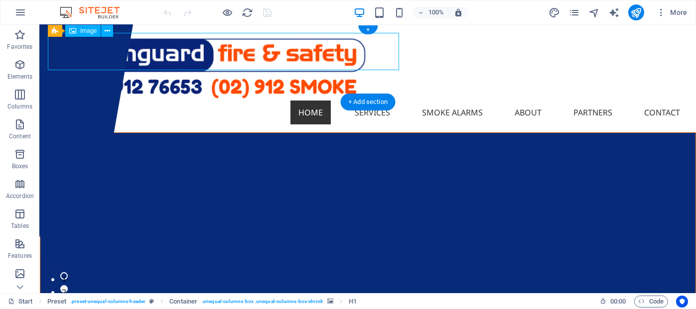
click at [161, 48] on figure at bounding box center [368, 67] width 640 height 68
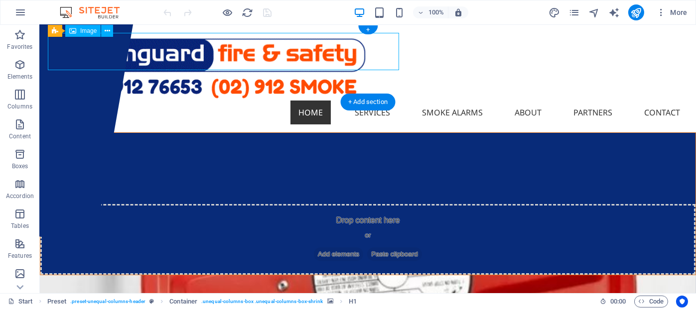
select select "%"
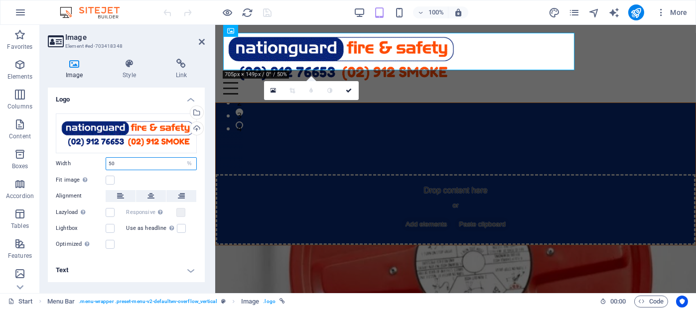
click at [125, 164] on input "50" at bounding box center [151, 164] width 90 height 12
type input "5"
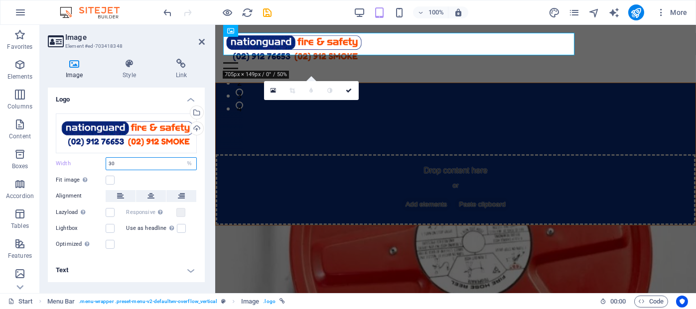
type input "3"
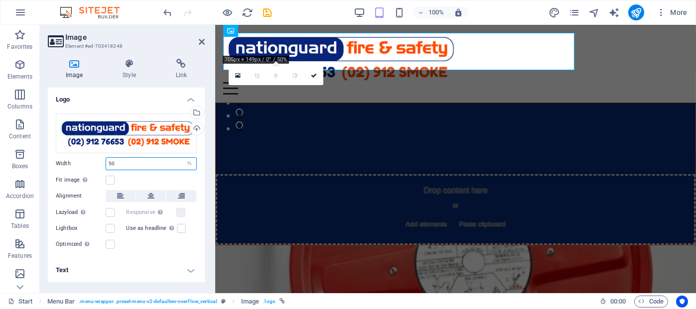
type input "5"
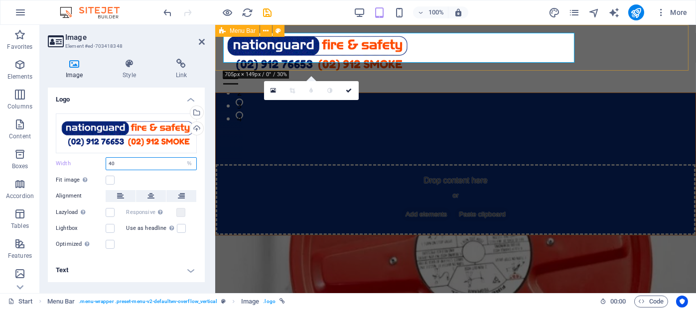
type input "40"
click at [620, 60] on div "Home Services Smoke Alarms About Partners Contact" at bounding box center [455, 59] width 481 height 68
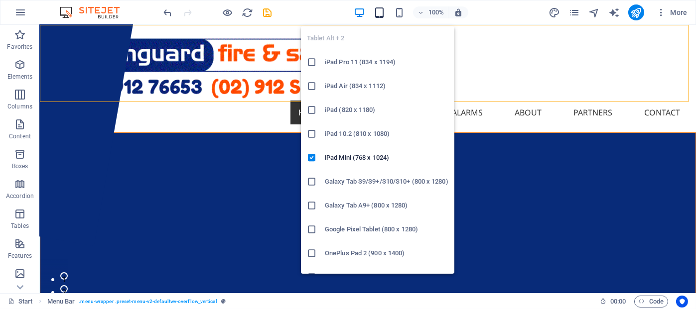
click at [381, 12] on icon "button" at bounding box center [379, 12] width 11 height 11
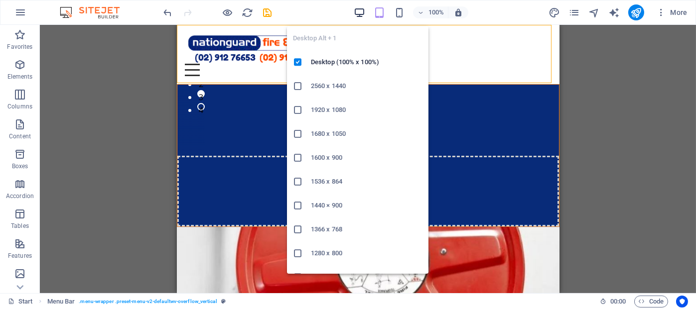
click at [362, 11] on icon "button" at bounding box center [359, 12] width 11 height 11
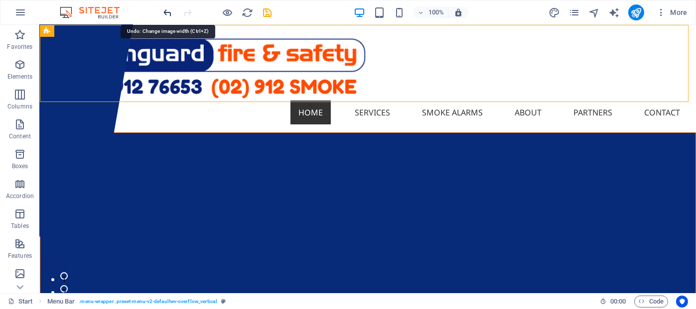
click at [163, 12] on icon "undo" at bounding box center [167, 12] width 11 height 11
click at [167, 11] on icon "undo" at bounding box center [167, 12] width 11 height 11
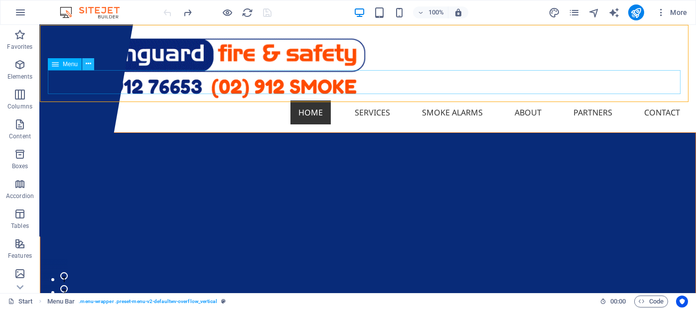
click at [87, 65] on icon at bounding box center [88, 64] width 5 height 10
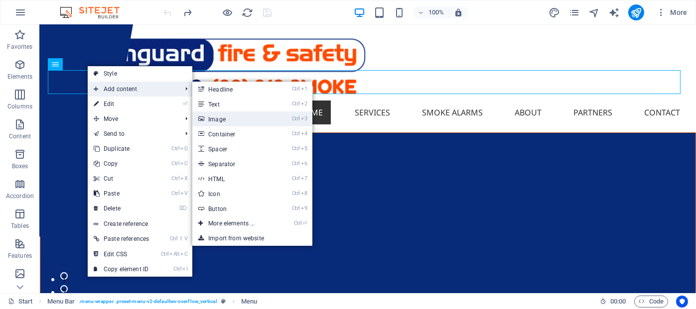
click at [216, 120] on link "Ctrl 3 Image" at bounding box center [233, 119] width 82 height 15
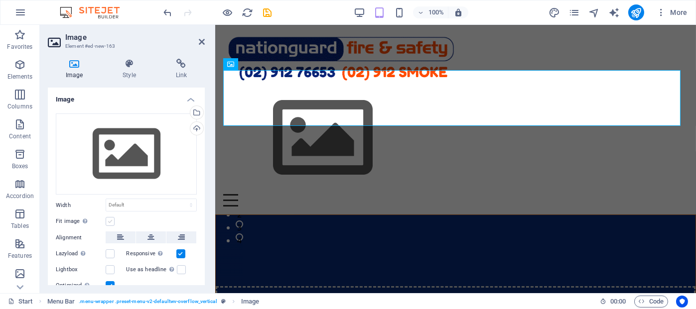
click at [107, 221] on label at bounding box center [110, 221] width 9 height 9
click at [0, 0] on input "Fit image Automatically fit image to a fixed width and height" at bounding box center [0, 0] width 0 height 0
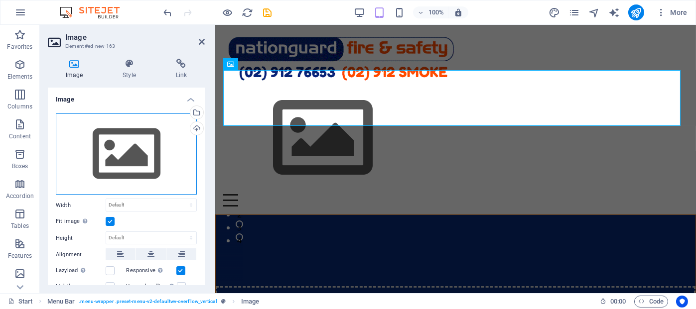
click at [115, 148] on div "Drag files here, click to choose files or select files from Files or our free s…" at bounding box center [126, 155] width 141 height 82
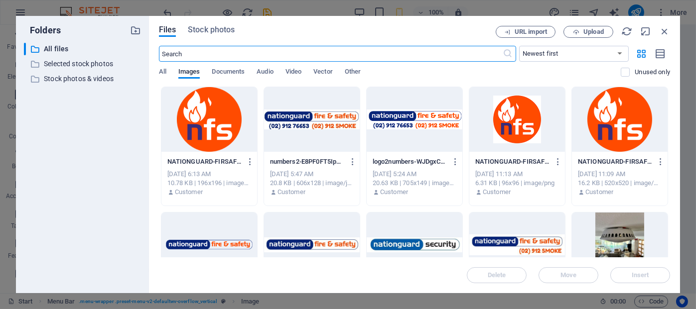
click at [312, 125] on div at bounding box center [312, 119] width 96 height 65
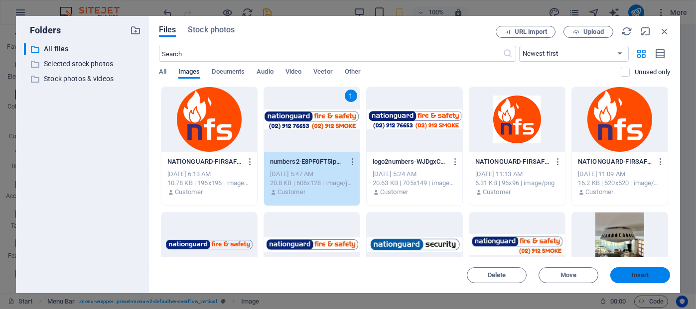
drag, startPoint x: 640, startPoint y: 275, endPoint x: 390, endPoint y: 247, distance: 251.2
click at [640, 275] on span "Insert" at bounding box center [639, 275] width 17 height 6
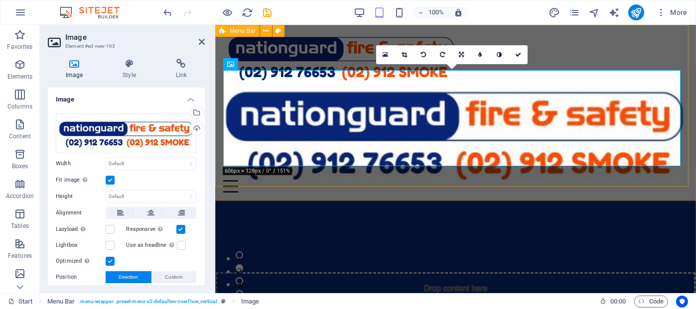
click at [355, 185] on div "Home Services Smoke Alarms About Partners Contact" at bounding box center [455, 113] width 481 height 176
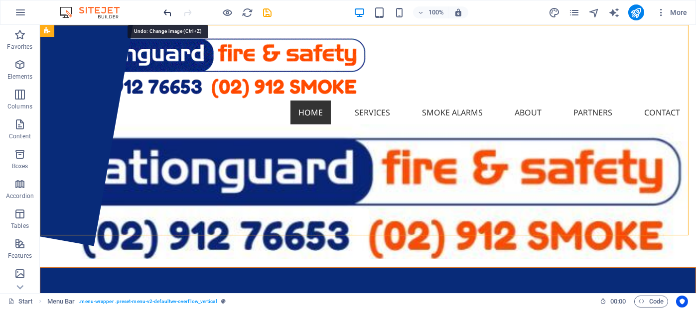
click at [167, 11] on icon "undo" at bounding box center [167, 12] width 11 height 11
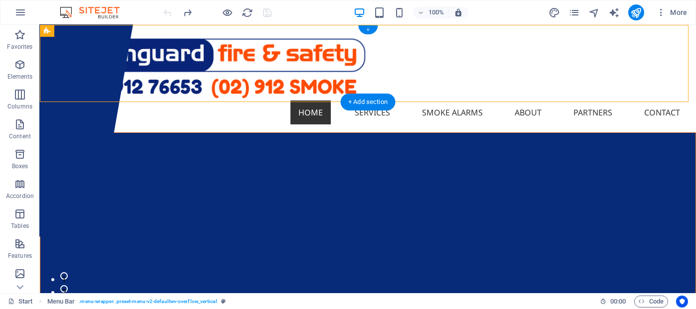
click at [366, 31] on div "+" at bounding box center [367, 29] width 19 height 9
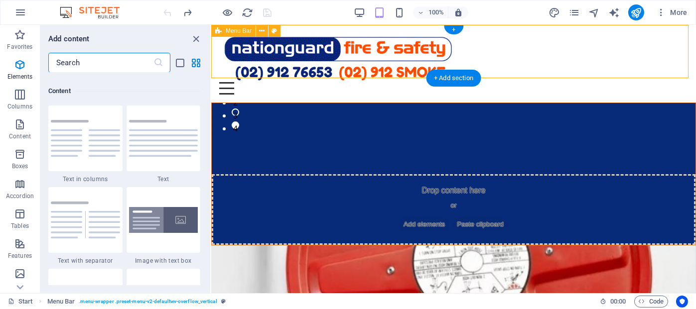
scroll to position [1742, 0]
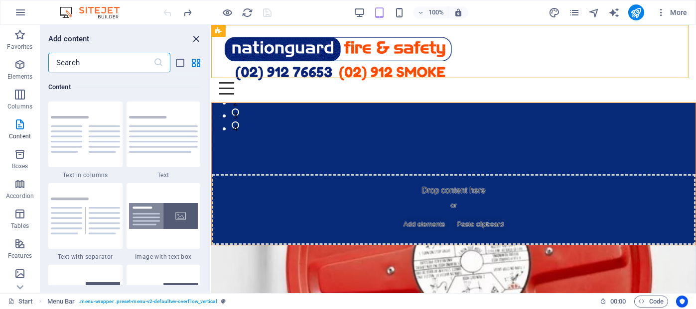
click at [194, 38] on icon "close panel" at bounding box center [196, 38] width 11 height 11
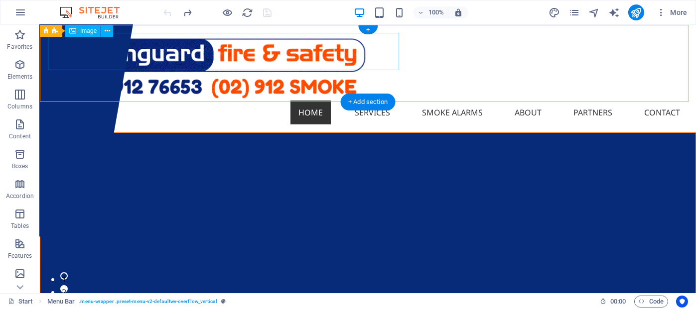
click at [397, 49] on figure at bounding box center [368, 67] width 640 height 68
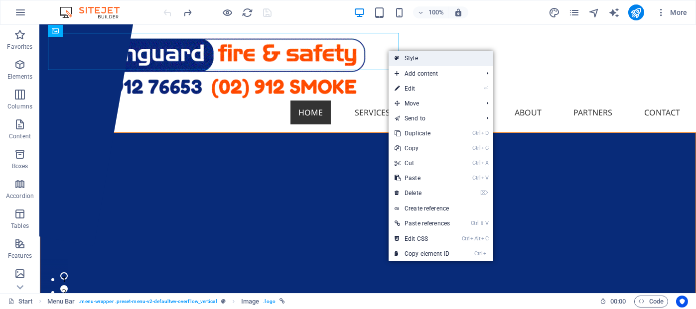
click at [415, 58] on link "Style" at bounding box center [440, 58] width 105 height 15
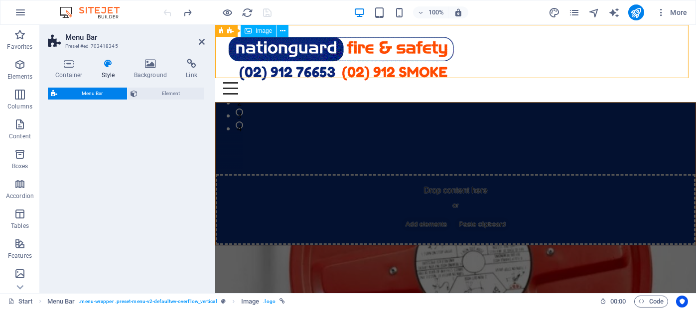
select select "rem"
select select
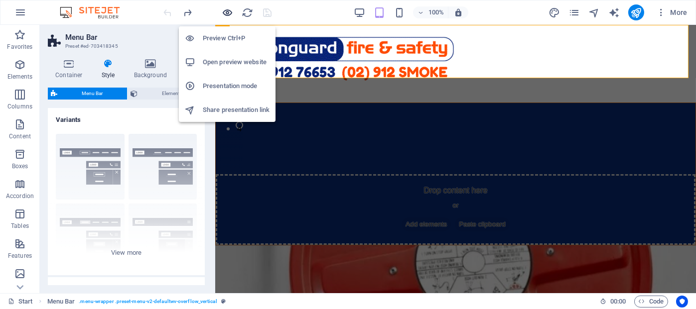
click at [228, 8] on icon "button" at bounding box center [227, 12] width 11 height 11
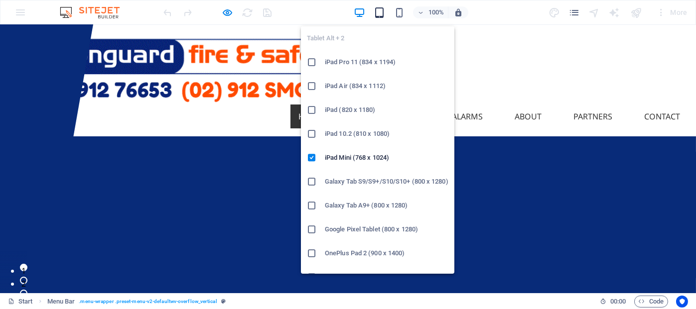
click at [383, 10] on icon "button" at bounding box center [379, 12] width 11 height 11
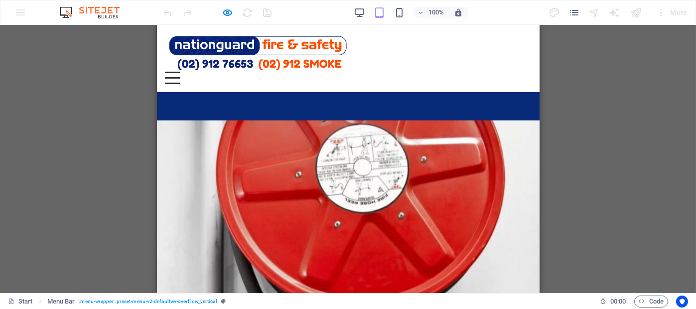
click at [238, 80] on div "Home Services Smoke Alarms About Partners Contact" at bounding box center [347, 58] width 382 height 67
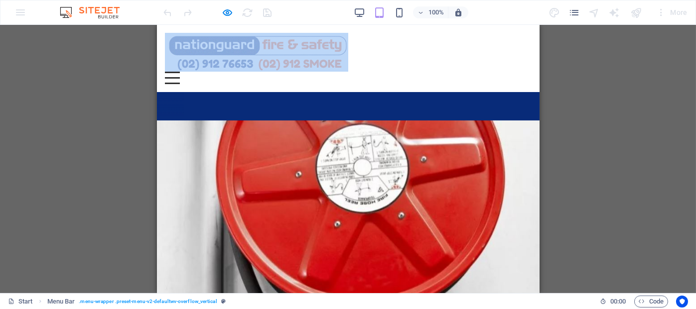
drag, startPoint x: 171, startPoint y: 76, endPoint x: 225, endPoint y: 80, distance: 54.4
click at [225, 80] on div "Home Services Smoke Alarms About Partners Contact" at bounding box center [347, 58] width 382 height 67
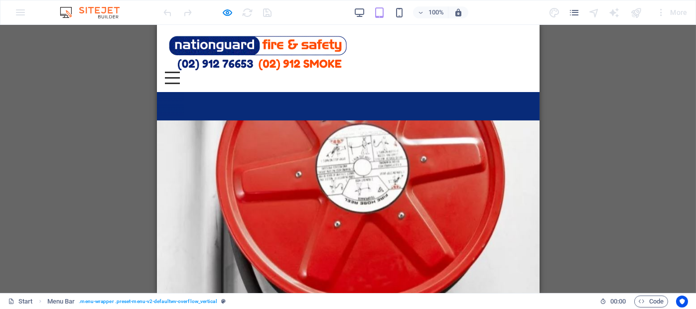
click at [181, 75] on div "Home Services Smoke Alarms About Partners Contact" at bounding box center [347, 58] width 382 height 67
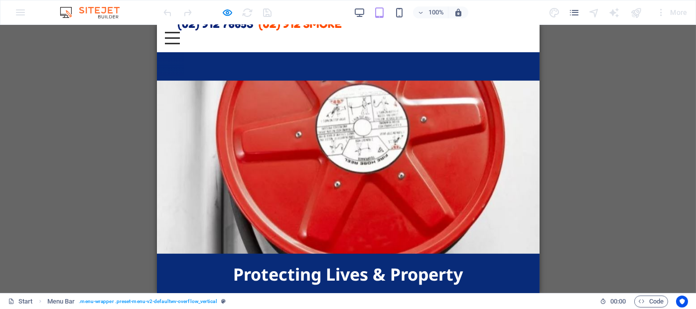
scroll to position [0, 0]
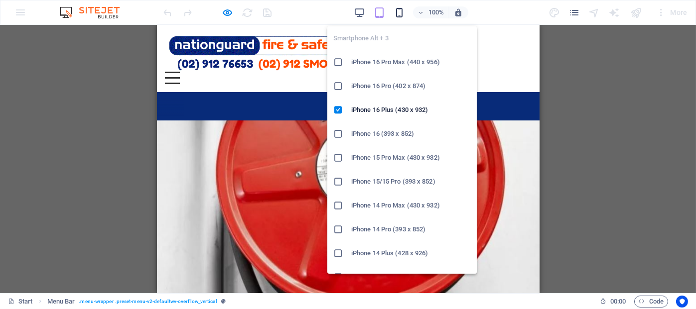
click at [399, 12] on icon "button" at bounding box center [398, 12] width 11 height 11
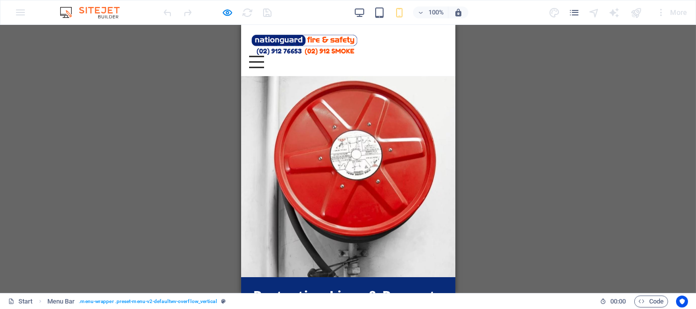
click at [211, 104] on div "Container Preset H1 Preset Preset Container Menu Bar Menu Menu Bar Image Text P…" at bounding box center [348, 159] width 696 height 268
click at [123, 41] on div "Container Preset H1 Preset Preset Container Menu Bar Menu Menu Bar Image Text P…" at bounding box center [348, 159] width 696 height 268
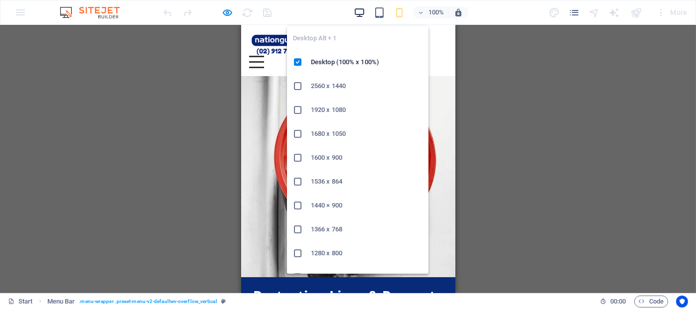
click at [361, 12] on icon "button" at bounding box center [359, 12] width 11 height 11
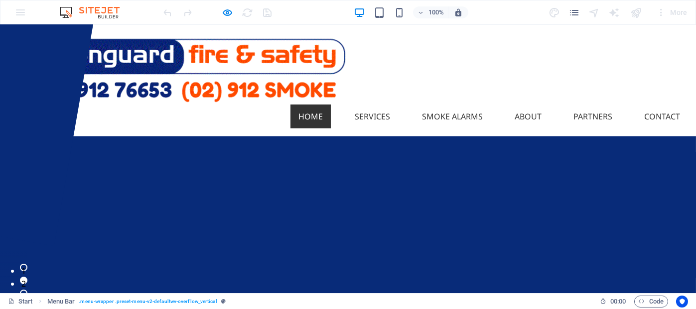
click at [156, 51] on img at bounding box center [178, 69] width 340 height 72
click at [178, 51] on img at bounding box center [178, 69] width 340 height 72
click at [213, 62] on link at bounding box center [178, 67] width 340 height 11
click at [214, 62] on link at bounding box center [178, 67] width 340 height 11
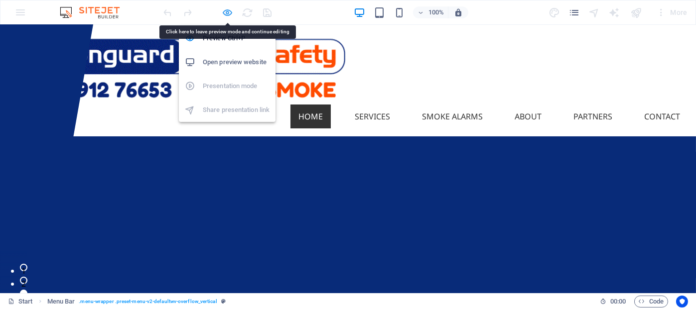
click at [231, 11] on icon "button" at bounding box center [227, 12] width 11 height 11
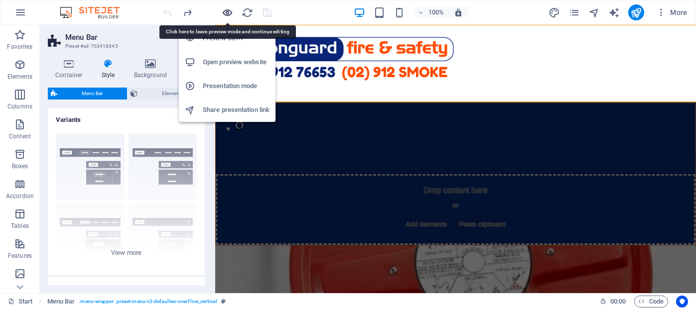
click at [227, 11] on icon "button" at bounding box center [227, 12] width 11 height 11
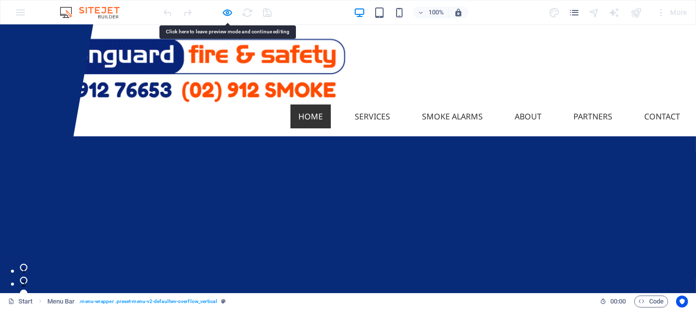
click at [210, 62] on link at bounding box center [178, 67] width 340 height 11
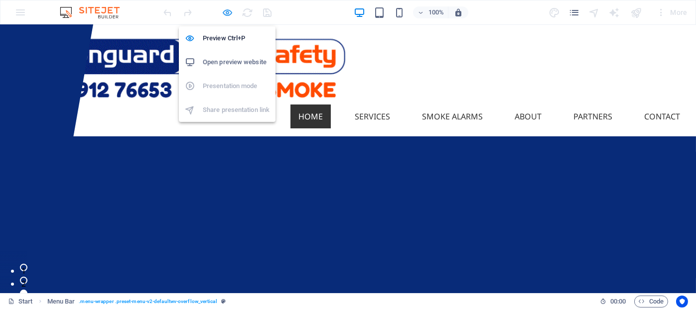
click at [229, 11] on icon "button" at bounding box center [227, 12] width 11 height 11
select select "rem"
select select
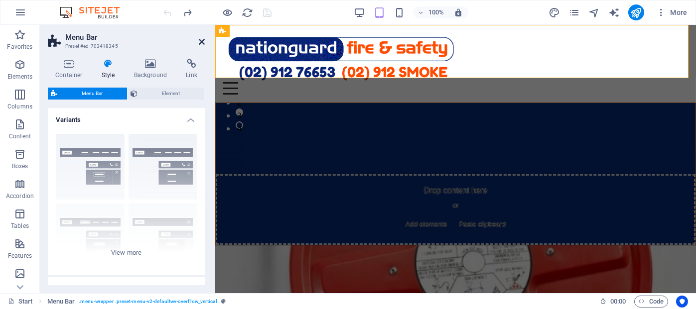
click at [203, 40] on icon at bounding box center [202, 42] width 6 height 8
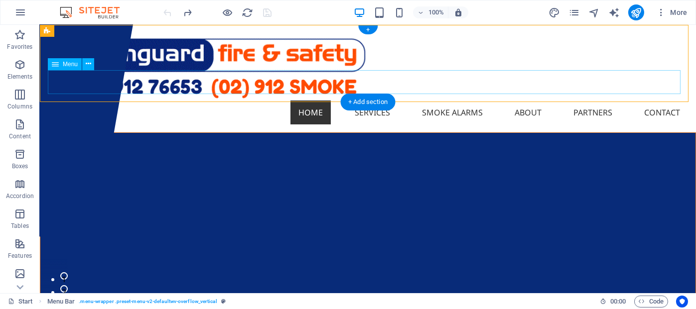
click at [77, 101] on nav "Home Services Smoke Alarms About Partners Contact" at bounding box center [368, 113] width 640 height 24
click at [89, 63] on icon at bounding box center [88, 64] width 5 height 10
